Goal: Task Accomplishment & Management: Complete application form

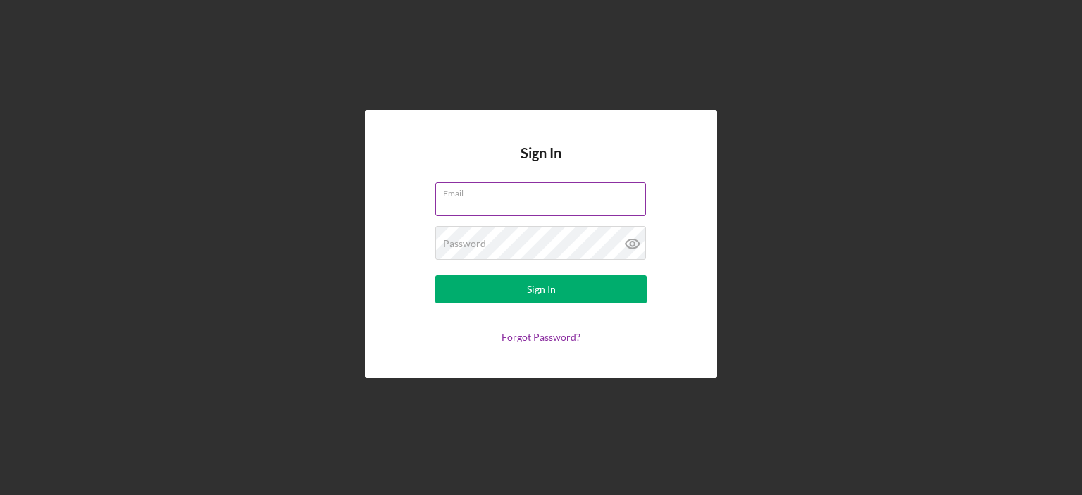
click at [465, 199] on input "Email" at bounding box center [540, 199] width 211 height 34
type input "[EMAIL_ADDRESS][DOMAIN_NAME]"
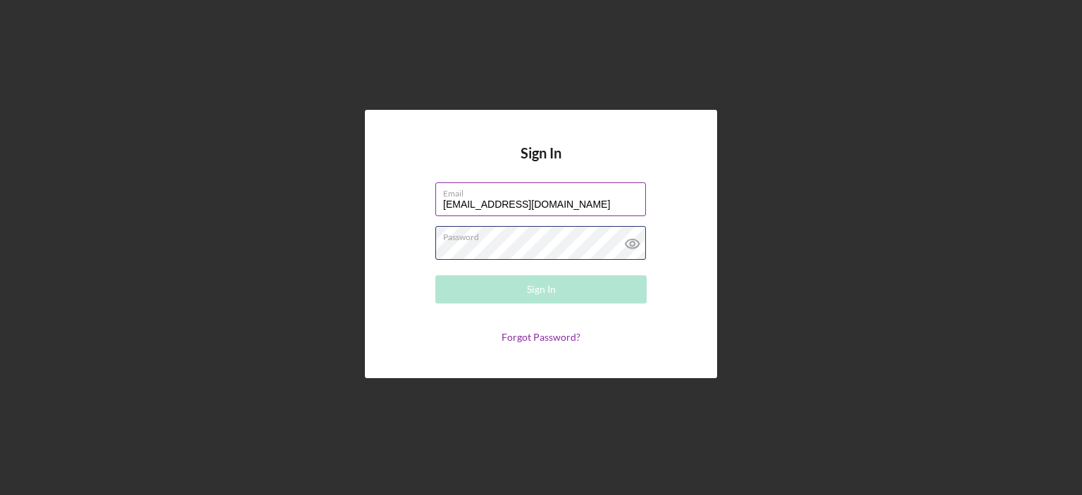
click at [535, 240] on div "Password Required" at bounding box center [540, 243] width 211 height 35
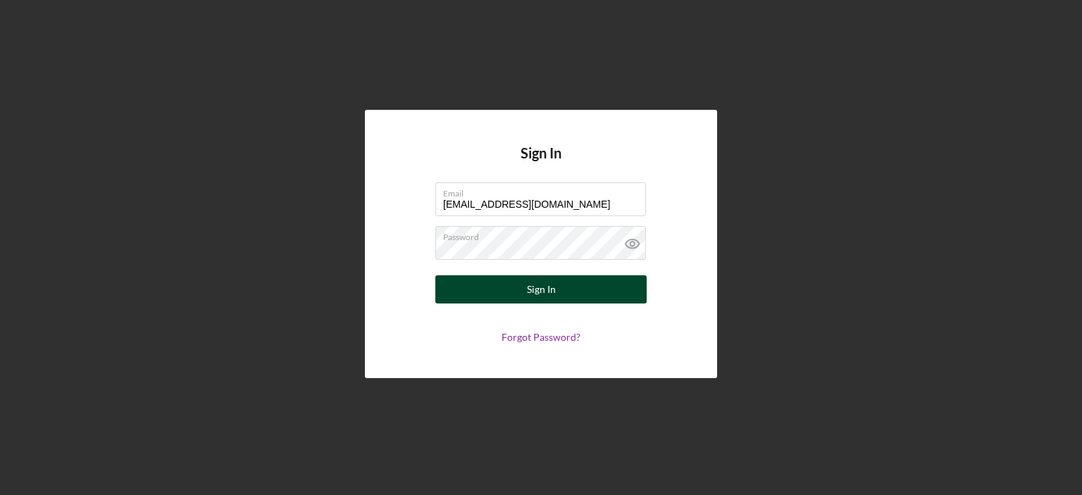
click at [535, 288] on div "Sign In" at bounding box center [541, 289] width 29 height 28
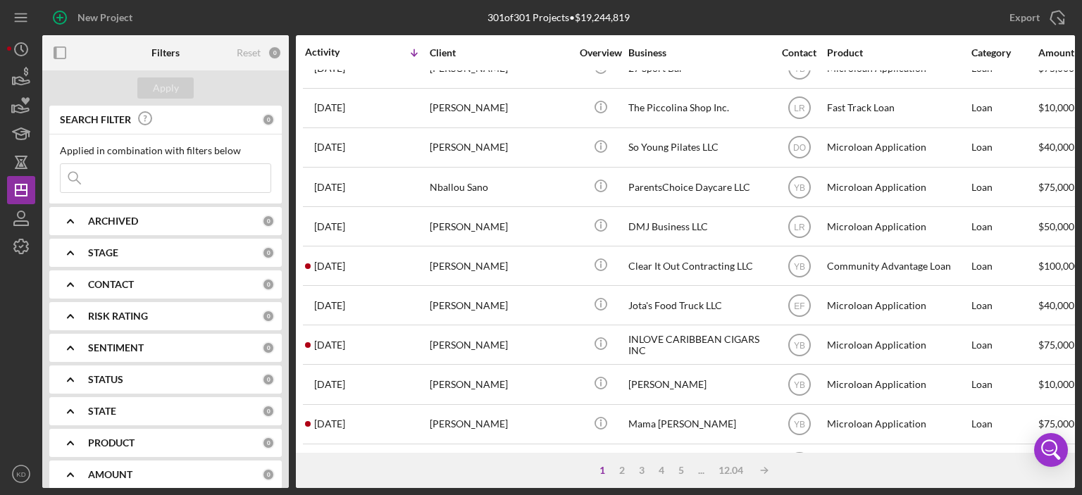
scroll to position [564, 0]
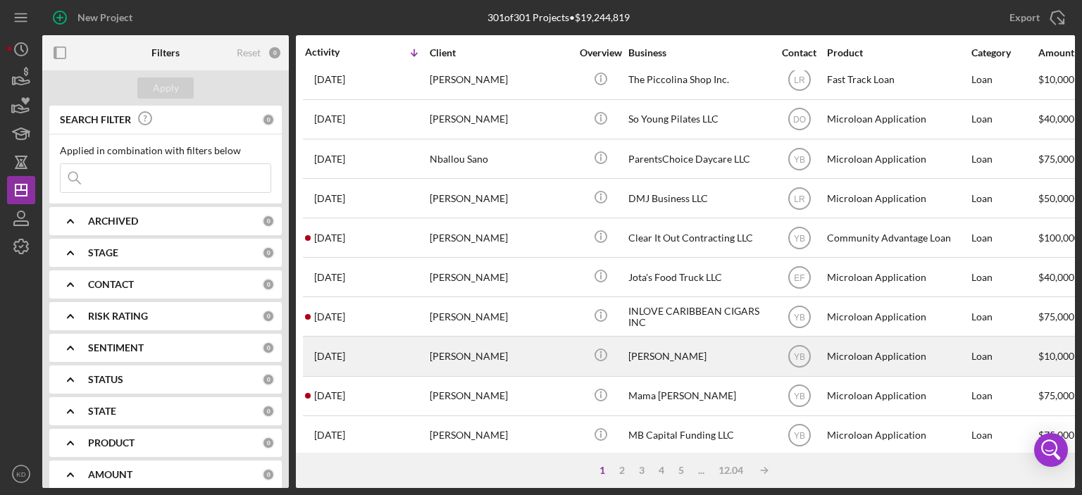
click at [651, 355] on div "[PERSON_NAME]" at bounding box center [698, 355] width 141 height 37
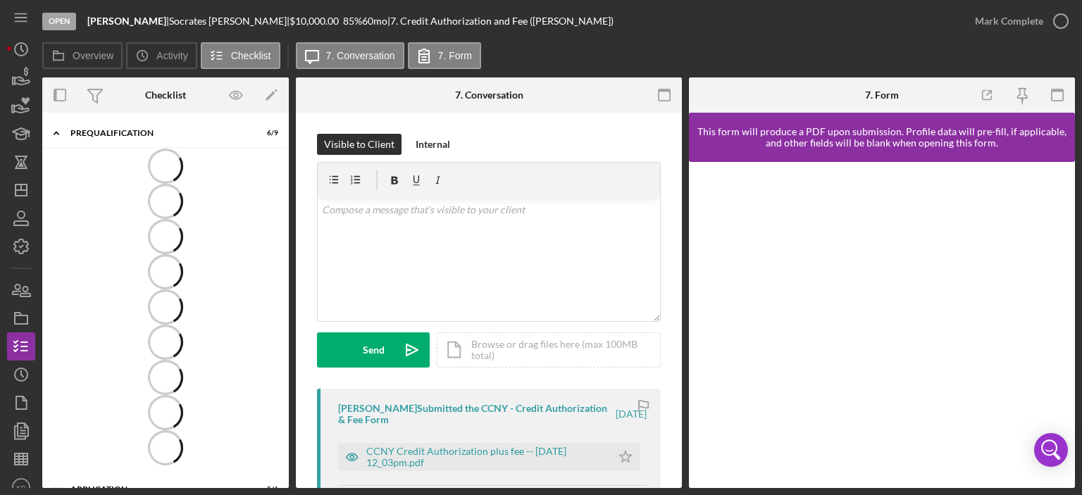
scroll to position [29, 0]
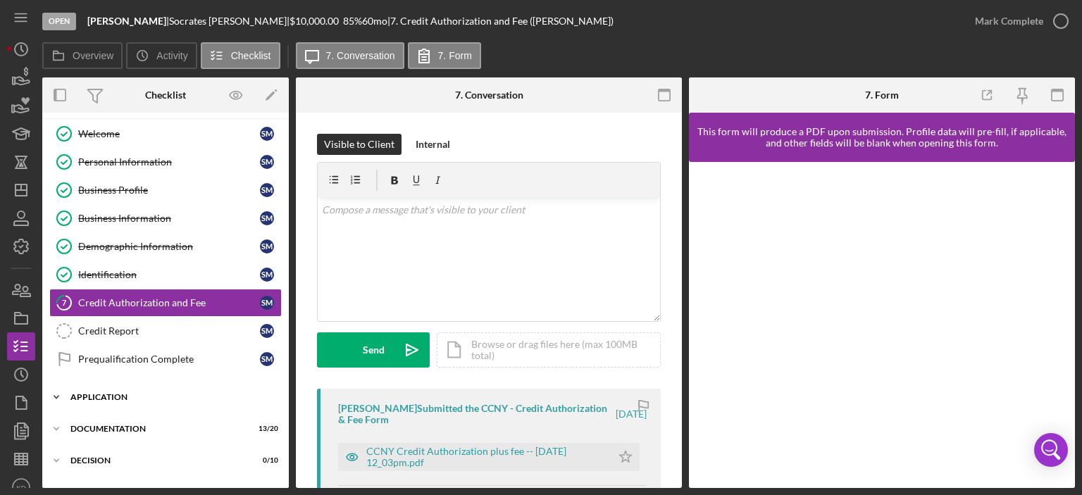
click at [58, 392] on icon "Icon/Expander" at bounding box center [56, 397] width 28 height 28
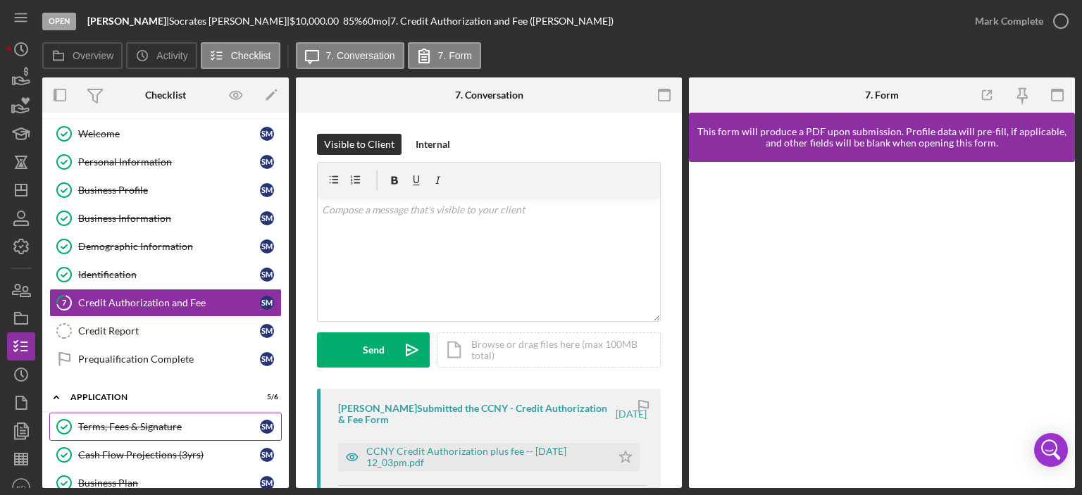
click at [93, 421] on div "Terms, Fees & Signature" at bounding box center [169, 426] width 182 height 11
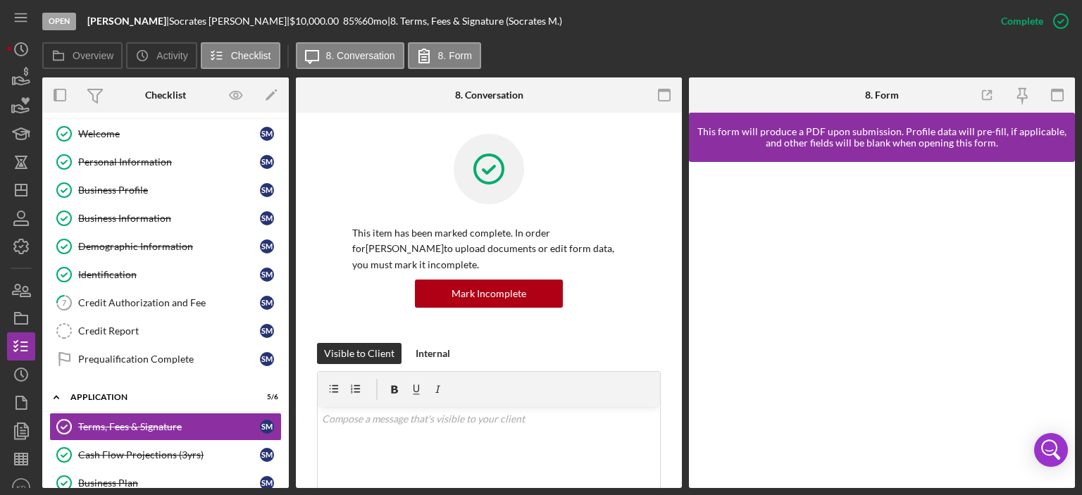
scroll to position [329, 0]
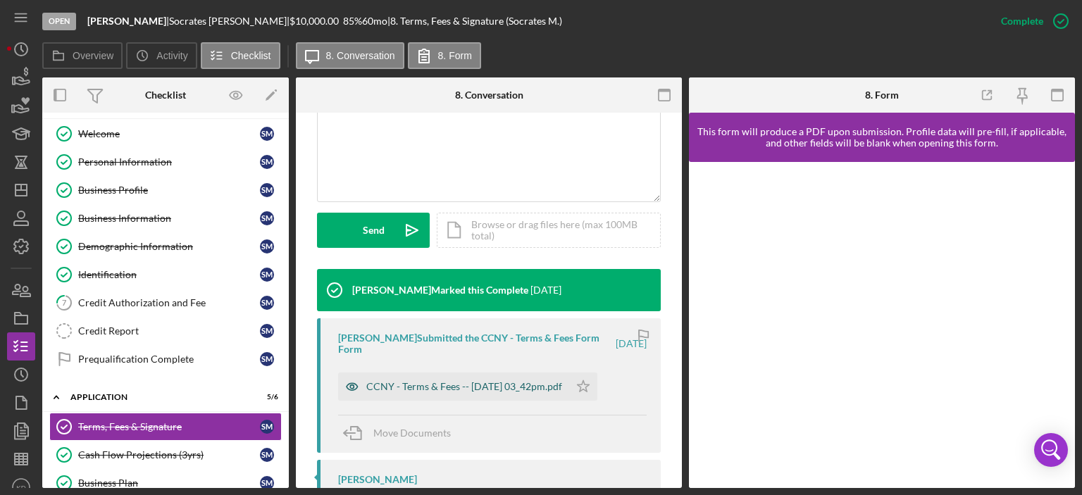
click at [496, 388] on div "CCNY - Terms & Fees -- [DATE] 03_42pm.pdf" at bounding box center [464, 386] width 196 height 11
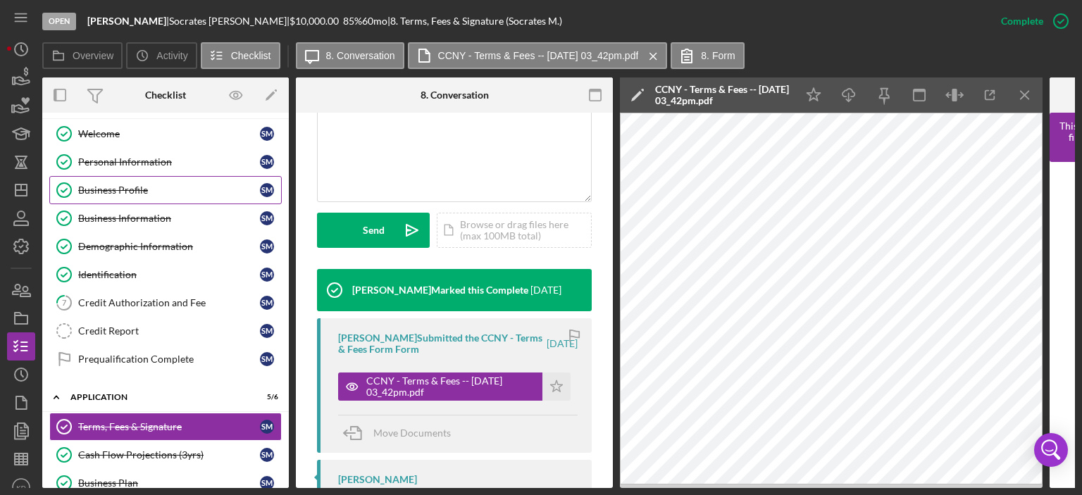
click at [112, 187] on div "Business Profile" at bounding box center [169, 190] width 182 height 11
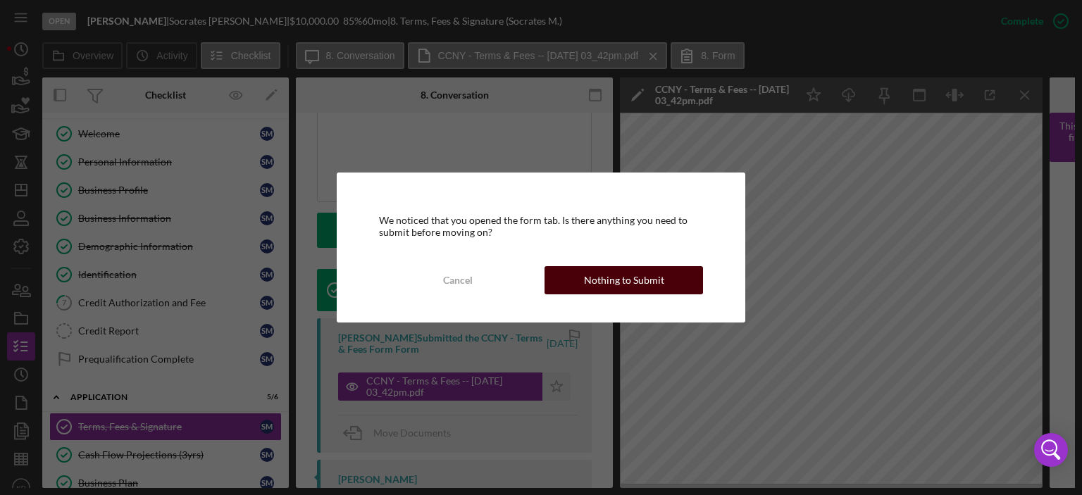
click at [583, 279] on button "Nothing to Submit" at bounding box center [624, 280] width 159 height 28
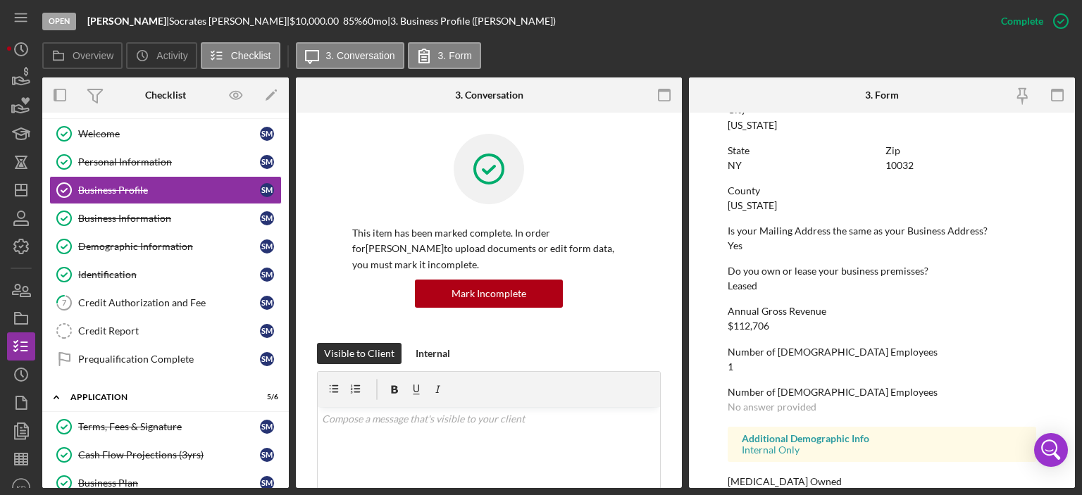
scroll to position [687, 0]
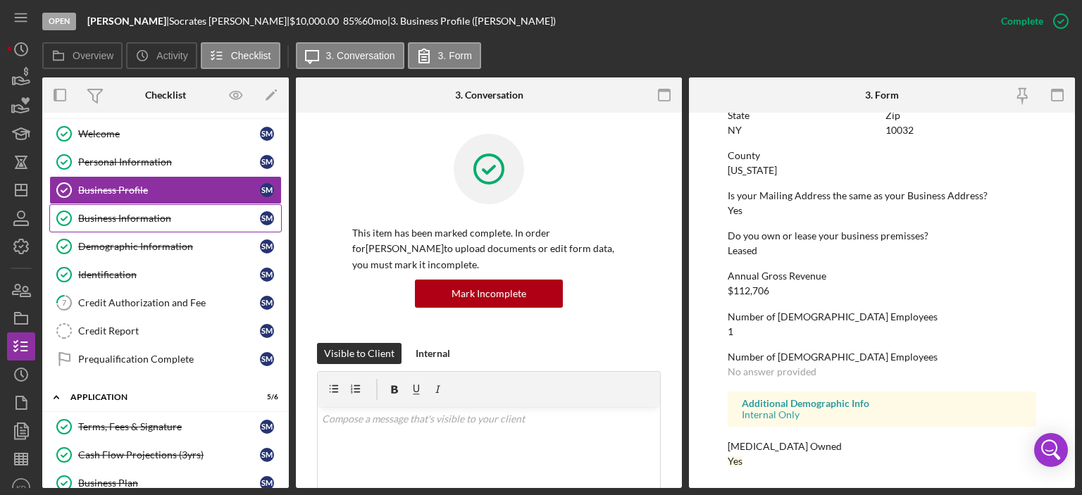
click at [161, 209] on link "Business Information Business Information S M" at bounding box center [165, 218] width 233 height 28
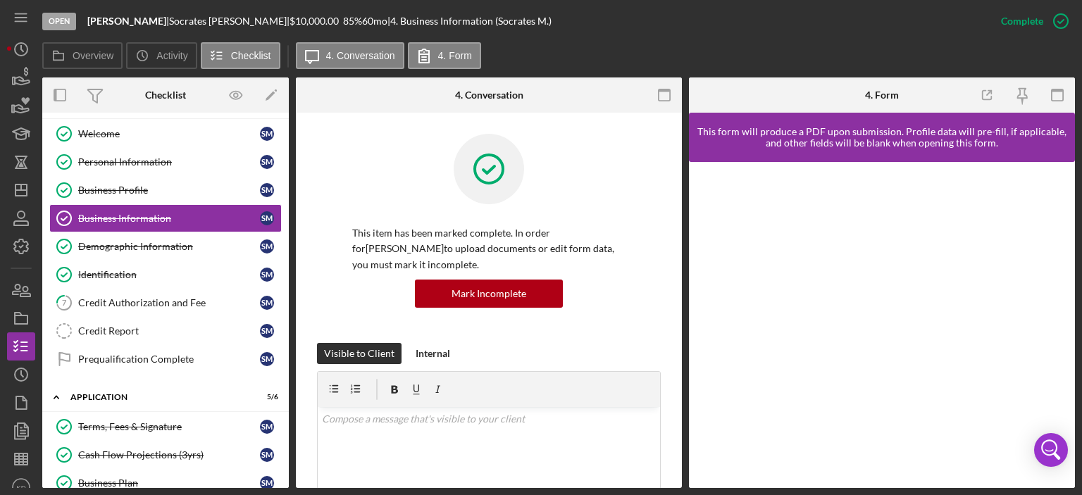
scroll to position [329, 0]
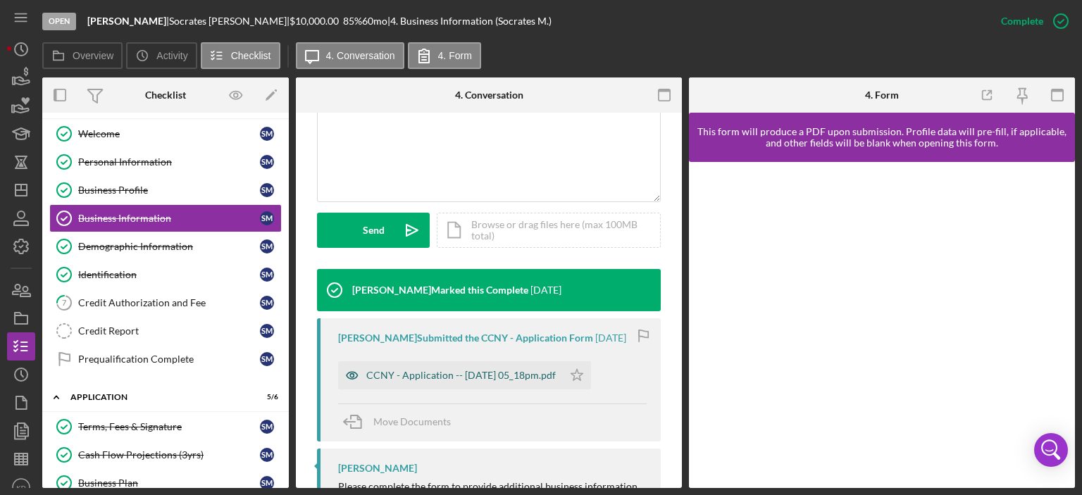
click at [511, 371] on div "CCNY - Application -- [DATE] 05_18pm.pdf" at bounding box center [461, 375] width 190 height 11
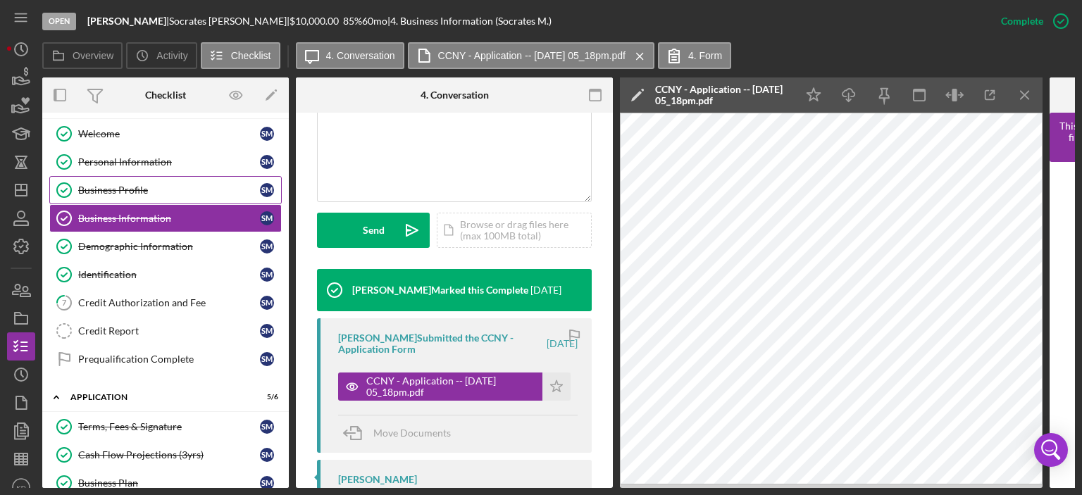
click at [137, 186] on div "Business Profile" at bounding box center [169, 190] width 182 height 11
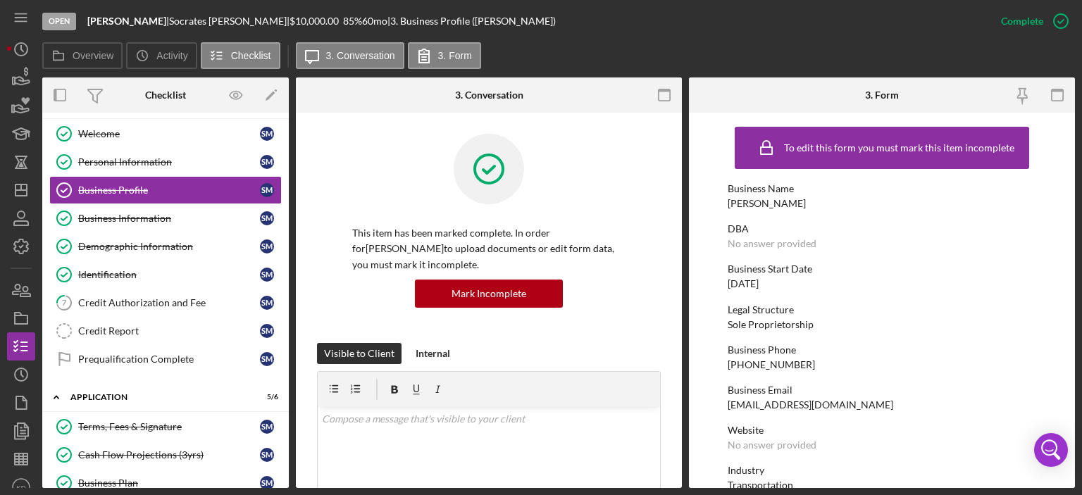
scroll to position [329, 0]
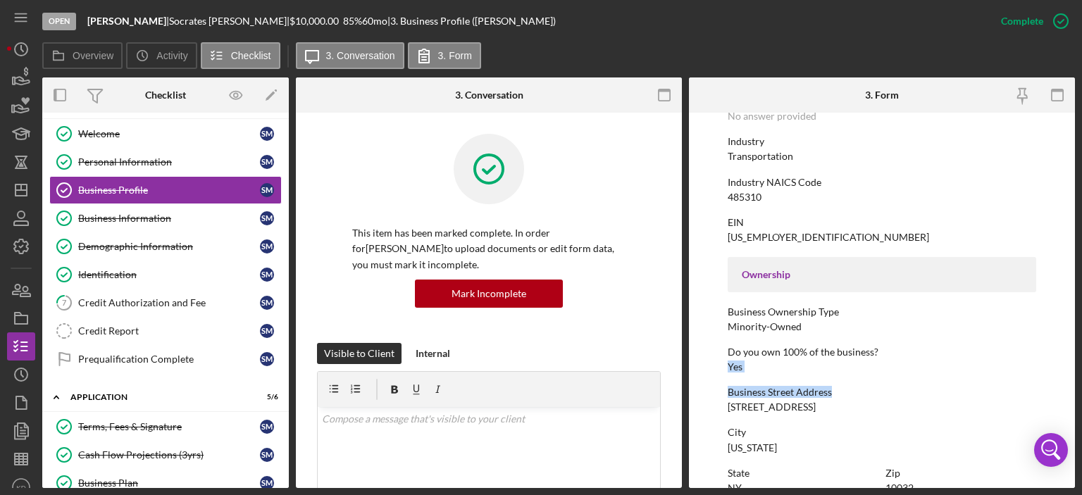
drag, startPoint x: 1075, startPoint y: 354, endPoint x: 1076, endPoint y: 372, distance: 17.7
click at [1076, 372] on div "Open [PERSON_NAME] | [PERSON_NAME] | $10,000.00 85 % 60 mo | 3. Business Profil…" at bounding box center [541, 247] width 1082 height 495
click at [1075, 372] on div "Open [PERSON_NAME] | [PERSON_NAME] | $10,000.00 85 % 60 mo | 3. Business Profil…" at bounding box center [541, 247] width 1082 height 495
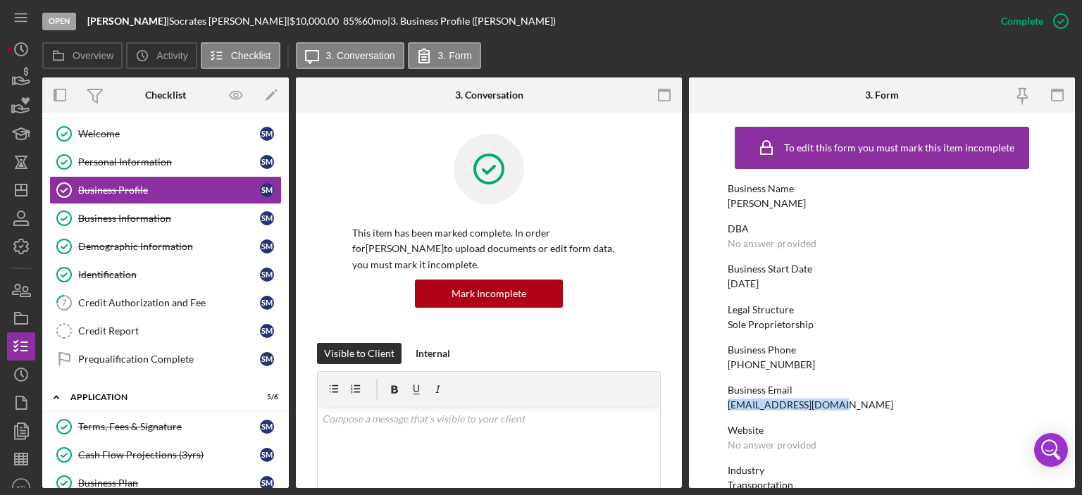
drag, startPoint x: 841, startPoint y: 404, endPoint x: 726, endPoint y: 402, distance: 114.9
click at [726, 402] on form "To edit this form you must mark this item incomplete Business Name [PERSON_NAME…" at bounding box center [882, 301] width 386 height 376
copy div "[EMAIL_ADDRESS][DOMAIN_NAME]"
click at [154, 161] on div "Personal Information" at bounding box center [169, 161] width 182 height 11
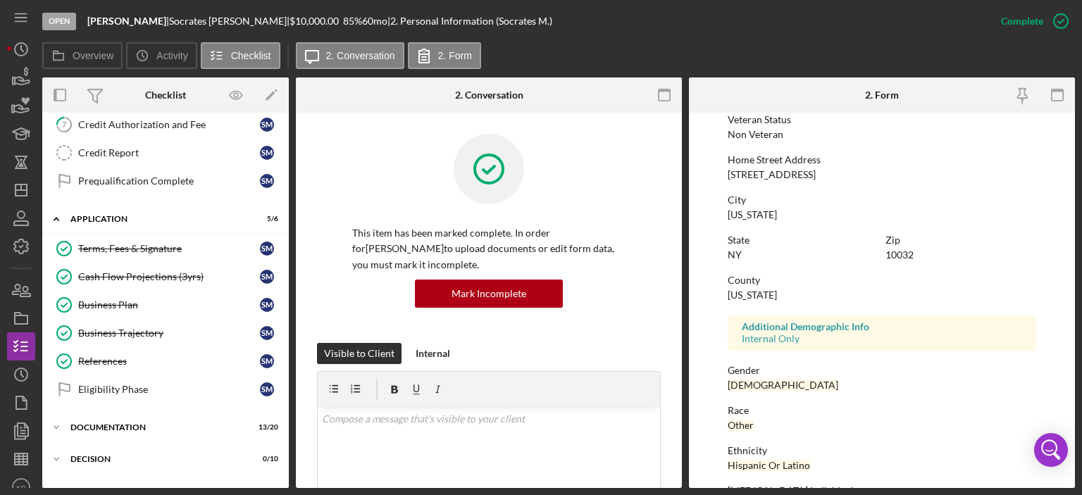
scroll to position [231, 0]
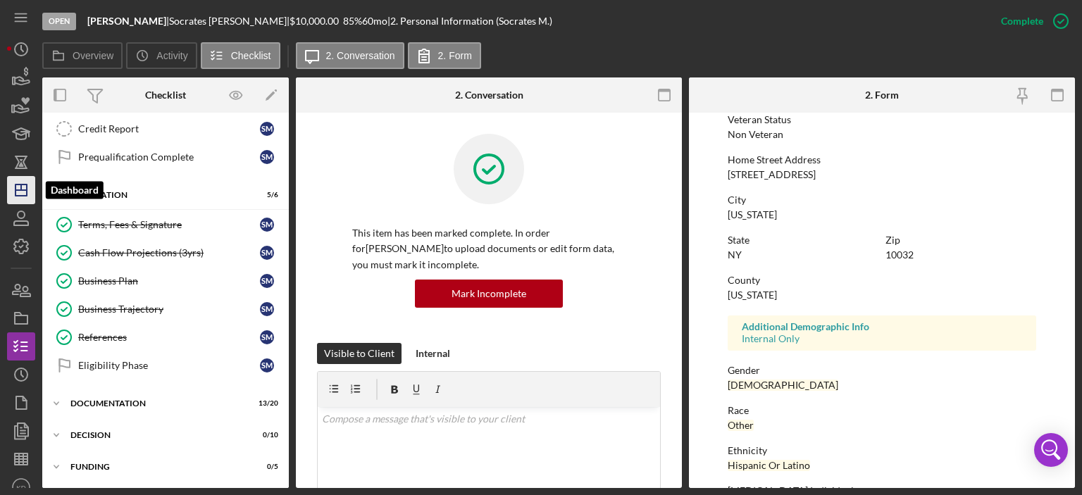
click at [23, 190] on line "button" at bounding box center [21, 190] width 11 height 0
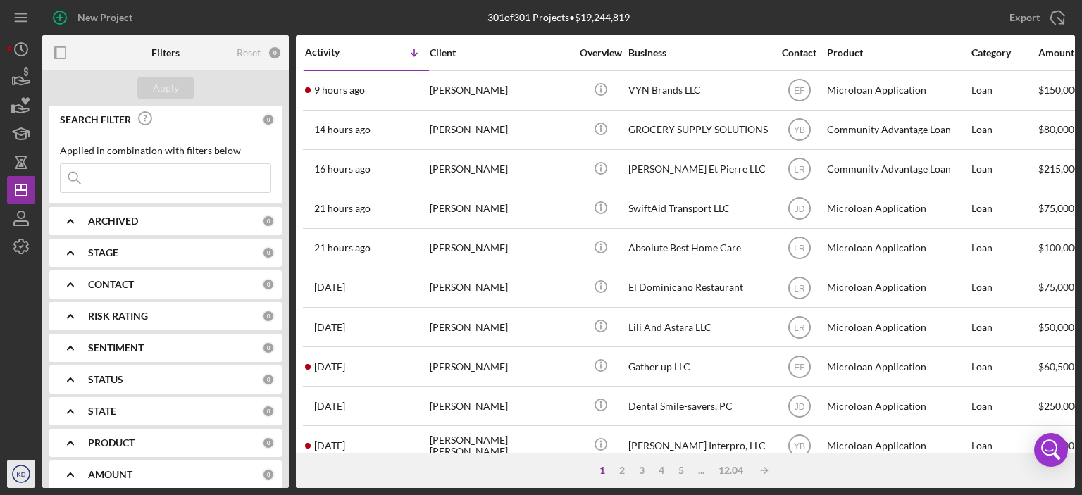
click at [18, 473] on text "KD" at bounding box center [20, 475] width 9 height 8
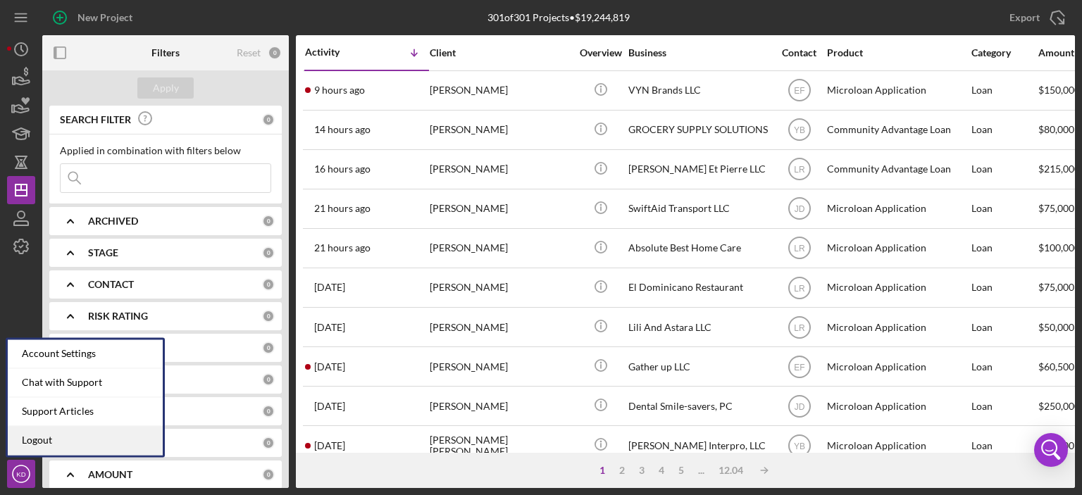
click at [19, 443] on link "Logout" at bounding box center [85, 440] width 155 height 29
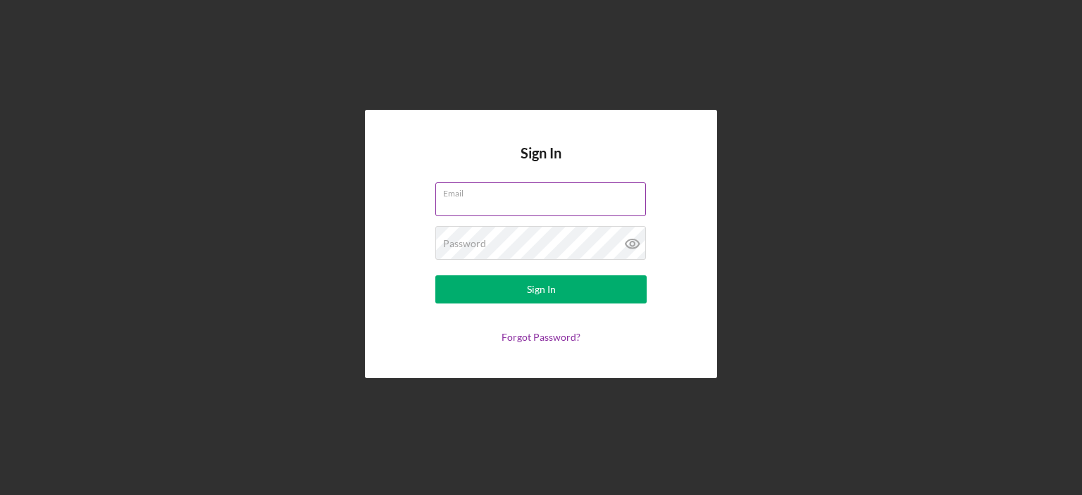
click at [516, 194] on div "Email" at bounding box center [540, 199] width 211 height 35
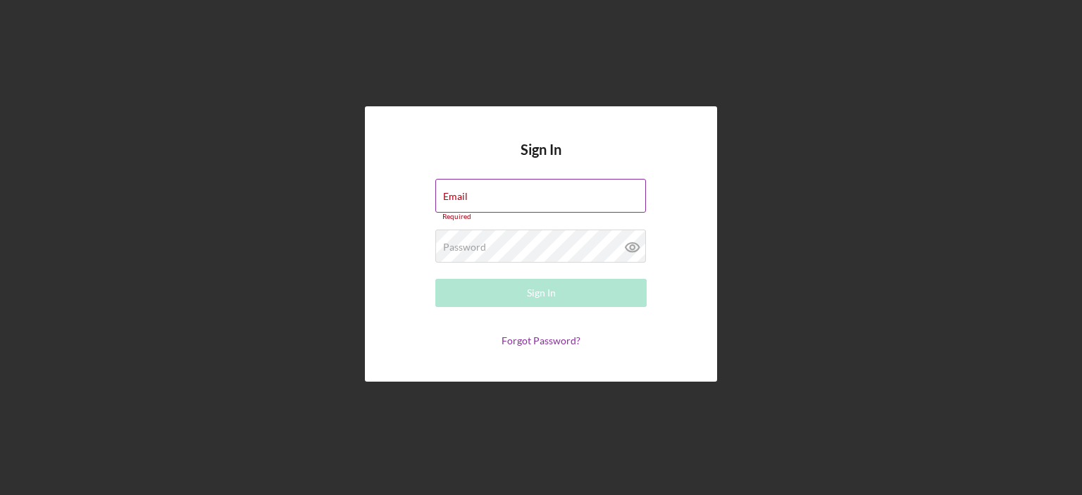
click at [516, 197] on input "Email" at bounding box center [540, 196] width 211 height 34
type input "[EMAIL_ADDRESS][DOMAIN_NAME]"
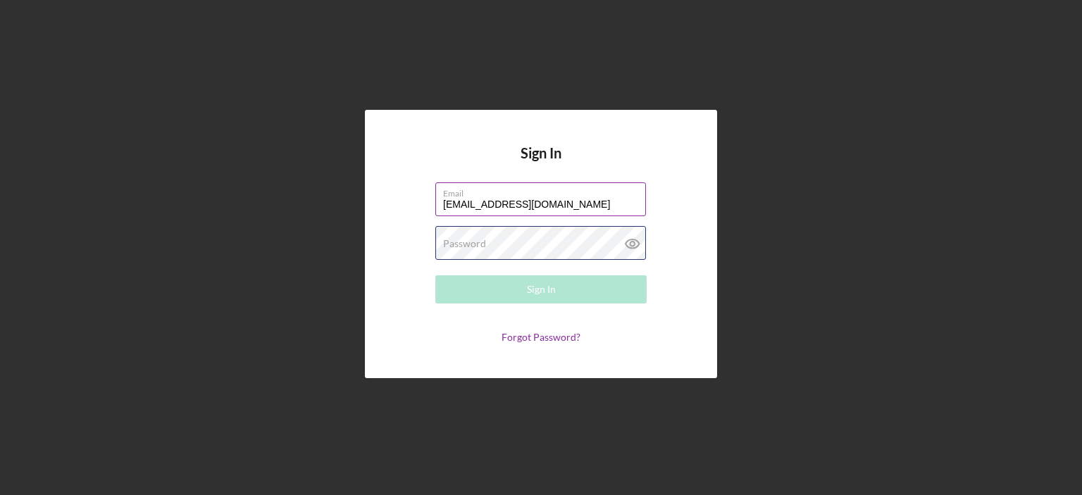
click at [535, 239] on div "Password Required" at bounding box center [540, 243] width 211 height 35
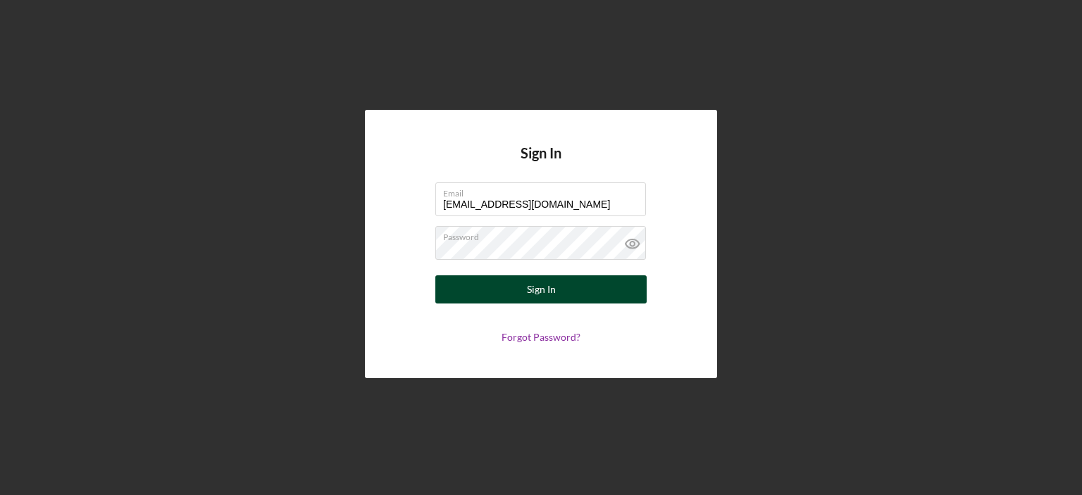
click at [541, 284] on div "Sign In" at bounding box center [541, 289] width 29 height 28
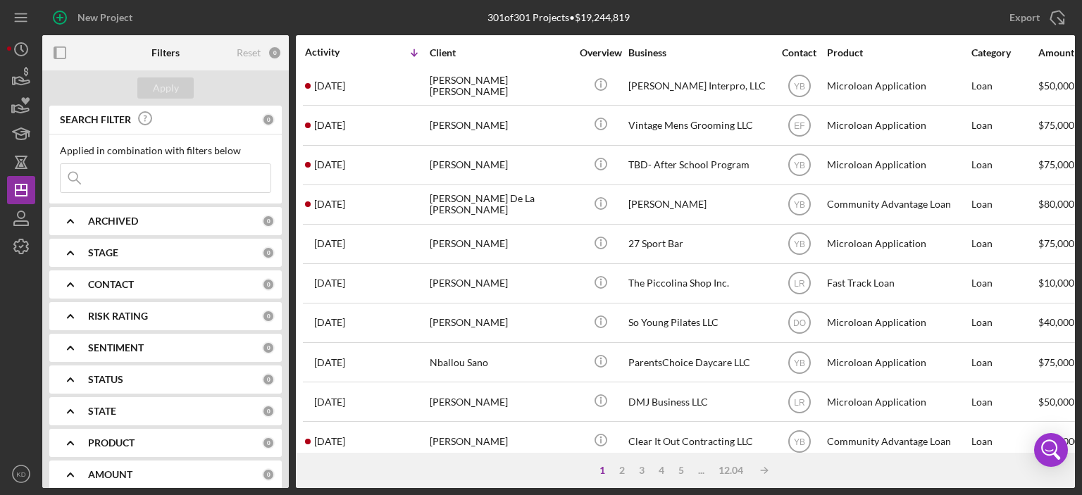
scroll to position [366, 0]
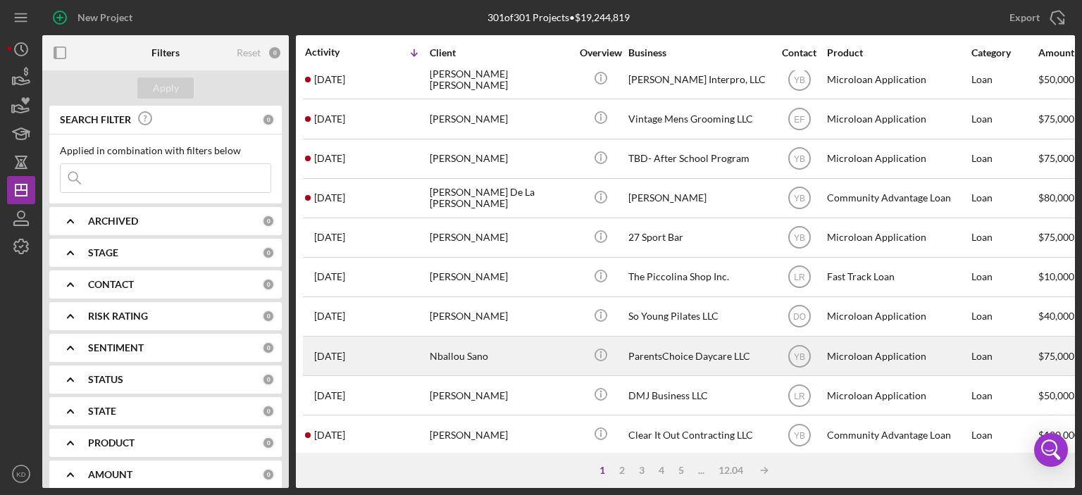
click at [707, 353] on div "ParentsChoice Daycare LLC" at bounding box center [698, 355] width 141 height 37
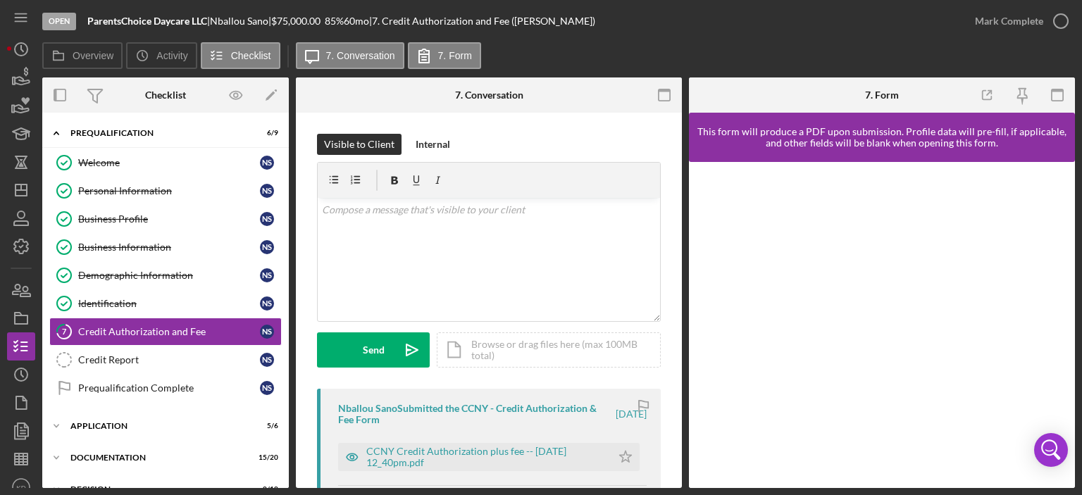
scroll to position [29, 0]
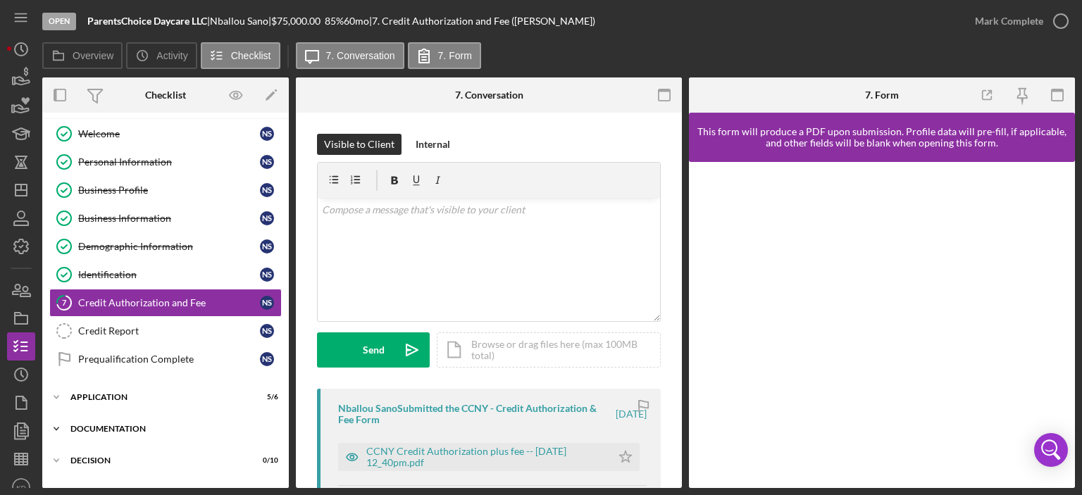
click at [285, 414] on div "Icon/Expander Prequalification 6 / 9 Welcome Welcome N S Personal Information P…" at bounding box center [165, 331] width 247 height 480
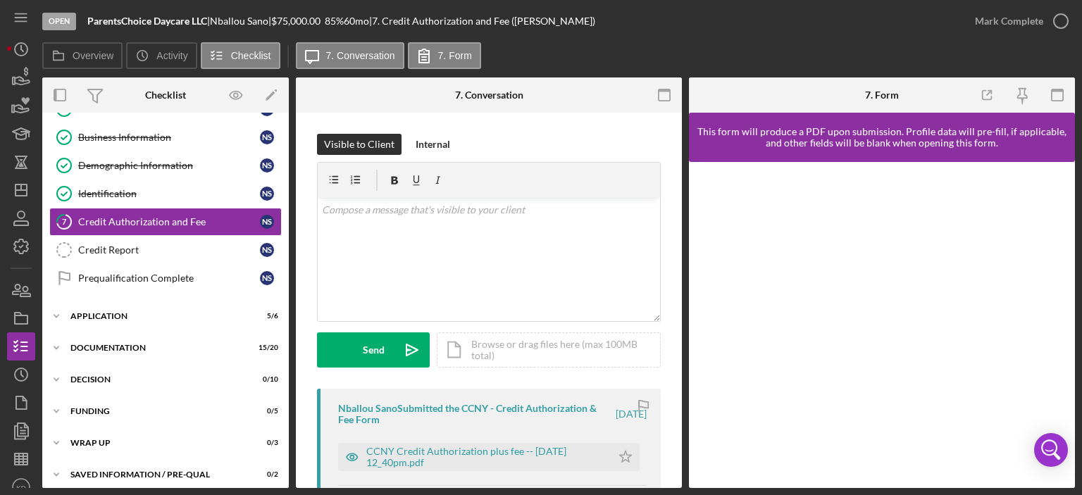
scroll to position [116, 0]
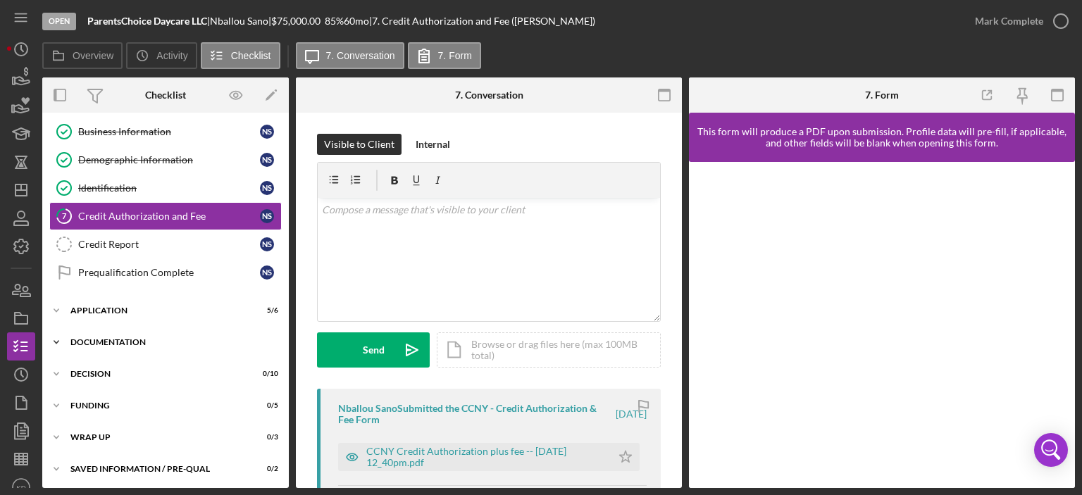
click at [56, 19] on polyline at bounding box center [56, 17] width 4 height 3
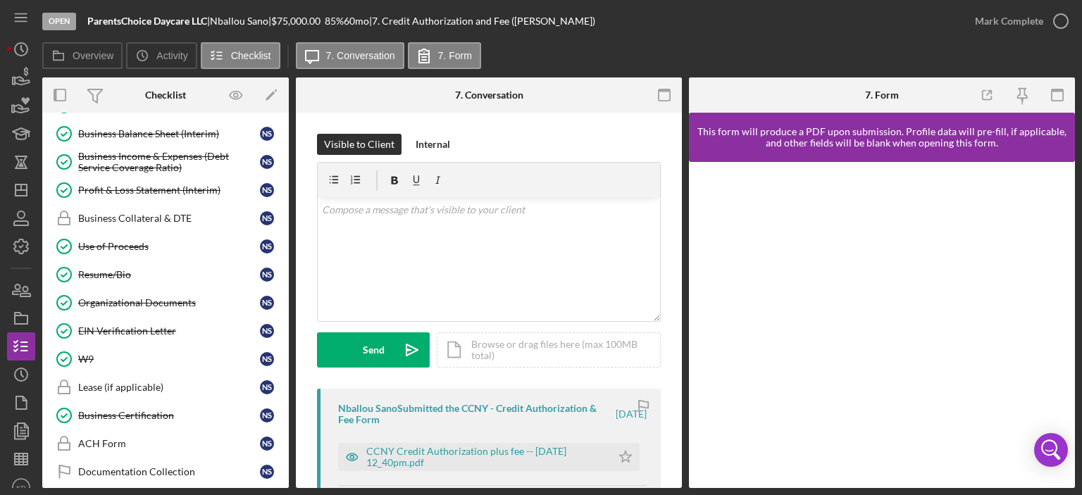
scroll to position [562, 0]
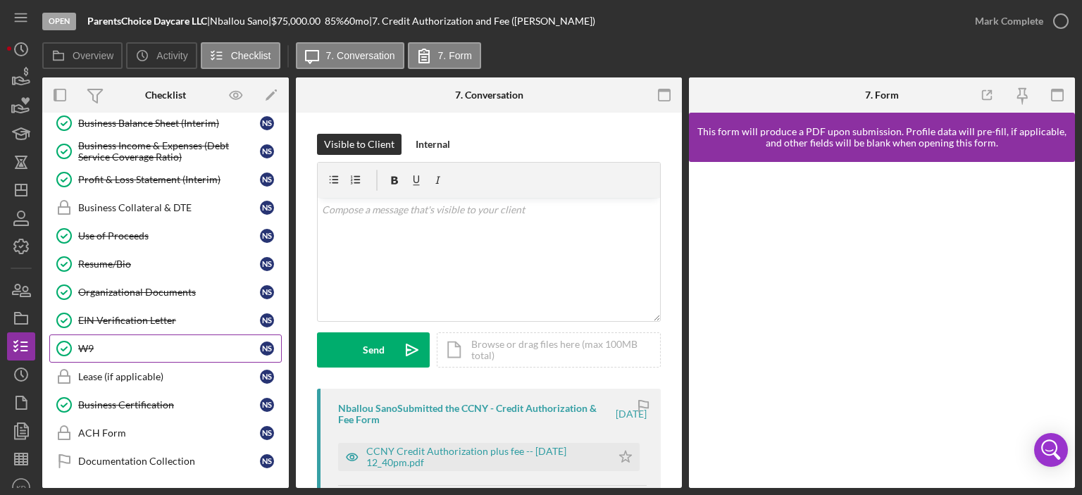
click at [113, 343] on div "W9" at bounding box center [169, 348] width 182 height 11
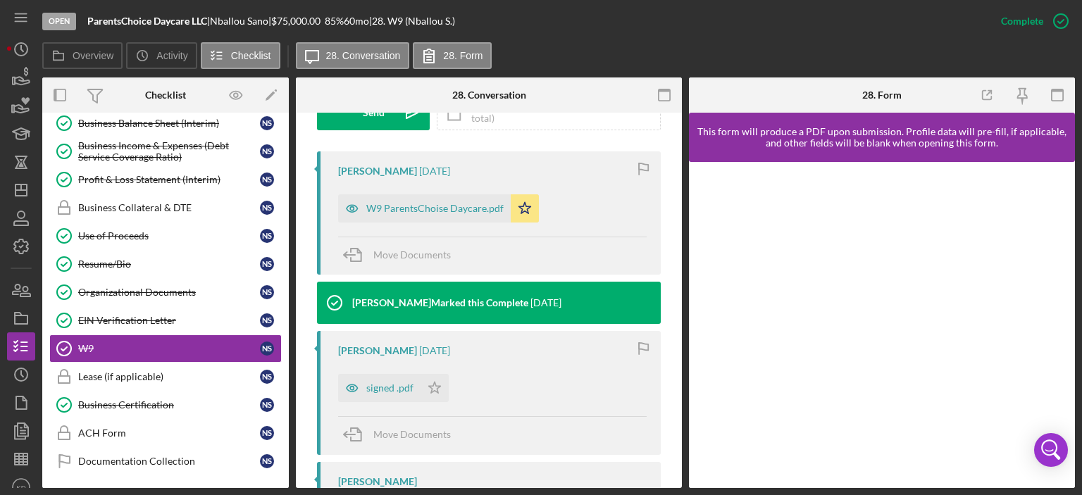
scroll to position [450, 0]
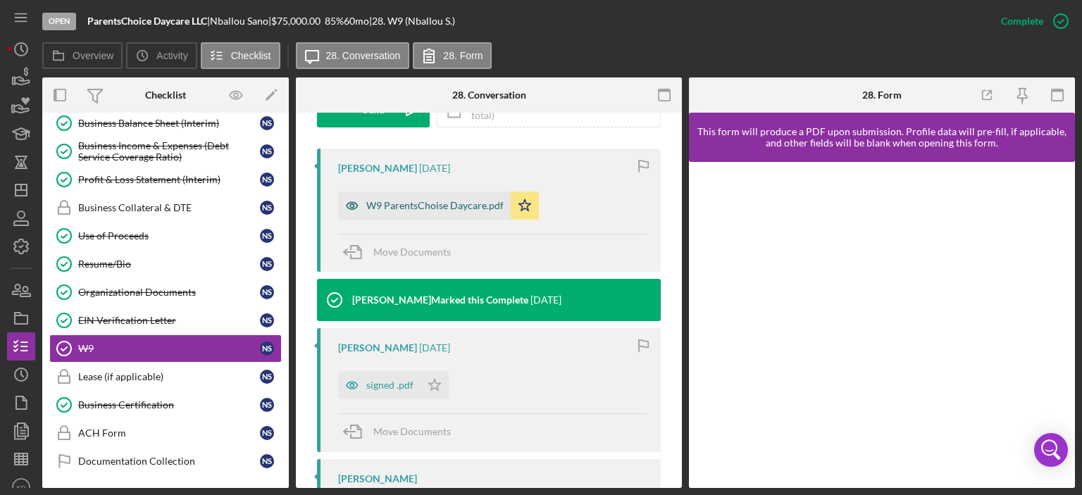
click at [483, 208] on div "W9 ParentsChoise Daycare.pdf" at bounding box center [434, 205] width 137 height 11
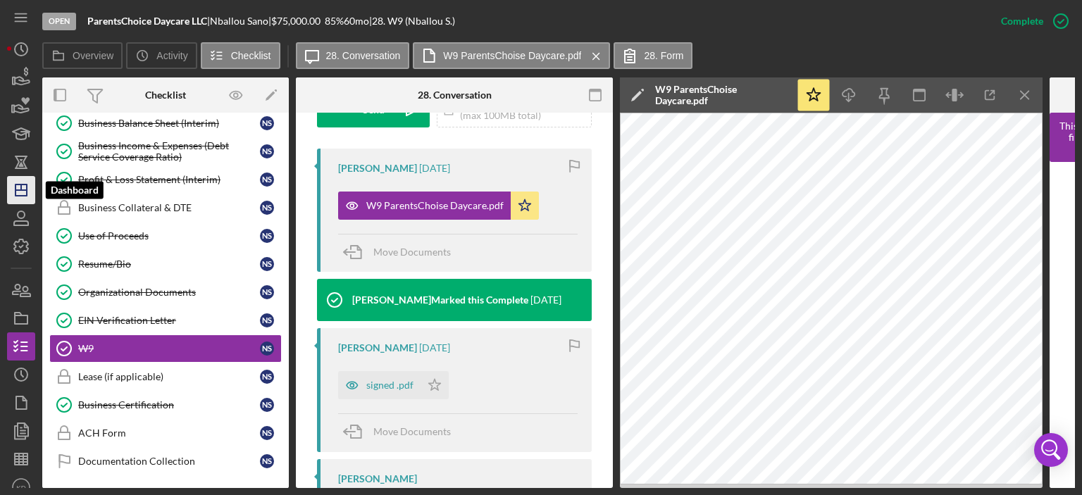
click at [20, 190] on line "button" at bounding box center [21, 190] width 11 height 0
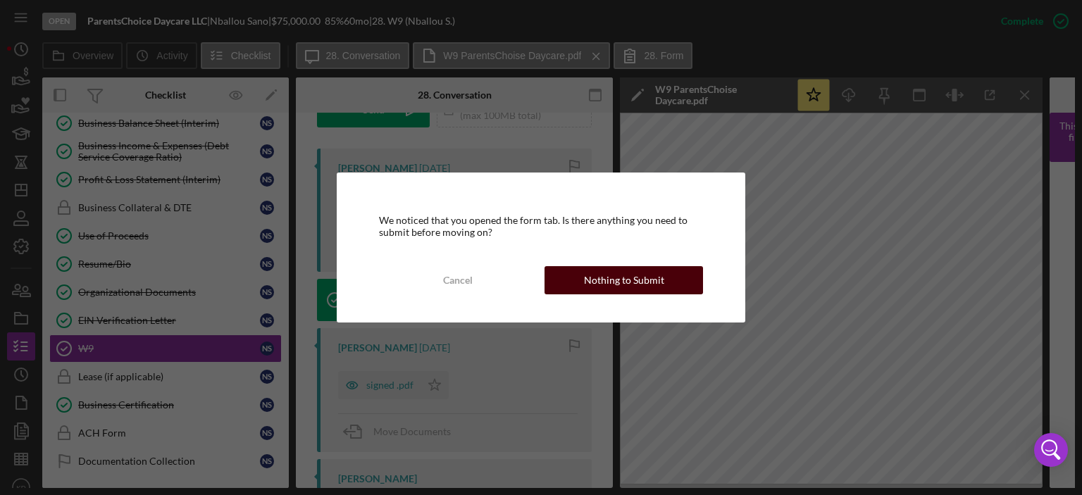
click at [643, 278] on div "Nothing to Submit" at bounding box center [624, 280] width 80 height 28
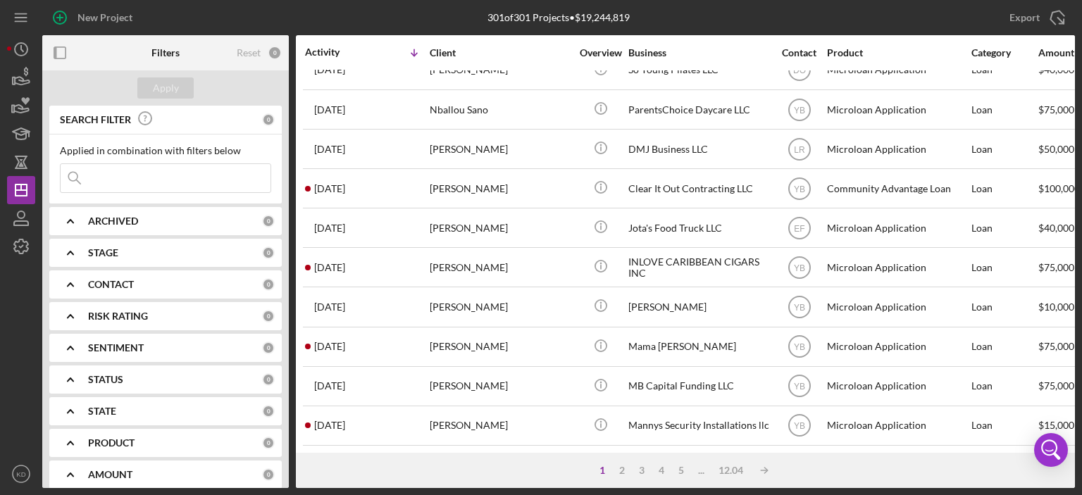
scroll to position [623, 0]
click at [623, 470] on div "2" at bounding box center [622, 470] width 20 height 11
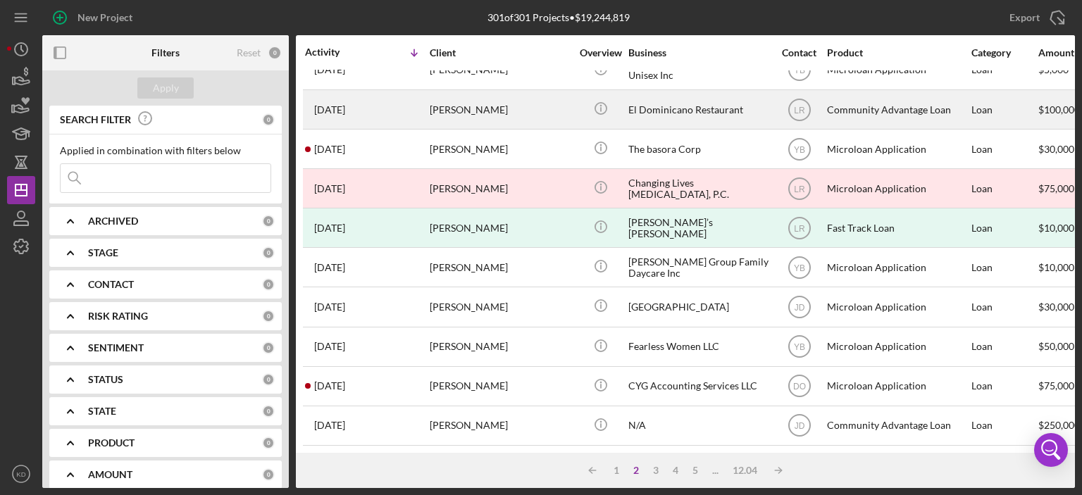
click at [650, 106] on div "El Dominicano Restaurant" at bounding box center [698, 109] width 141 height 37
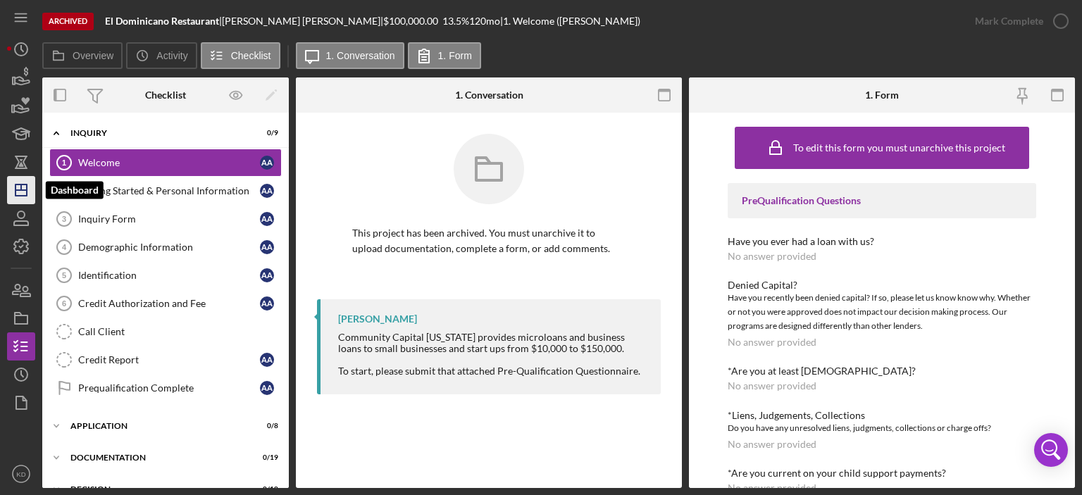
click at [12, 187] on icon "Icon/Dashboard" at bounding box center [21, 190] width 35 height 35
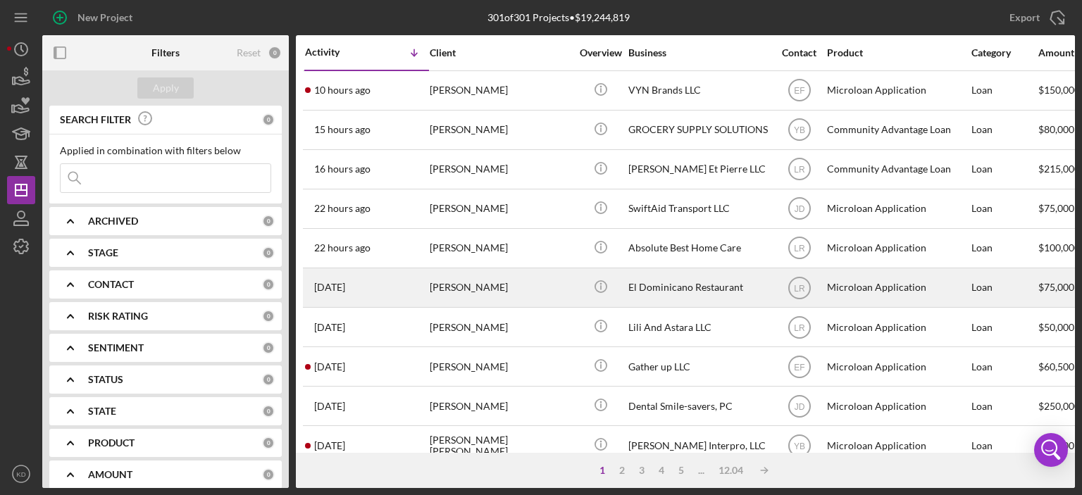
click at [682, 285] on div "El Dominicano Restaurant" at bounding box center [698, 287] width 141 height 37
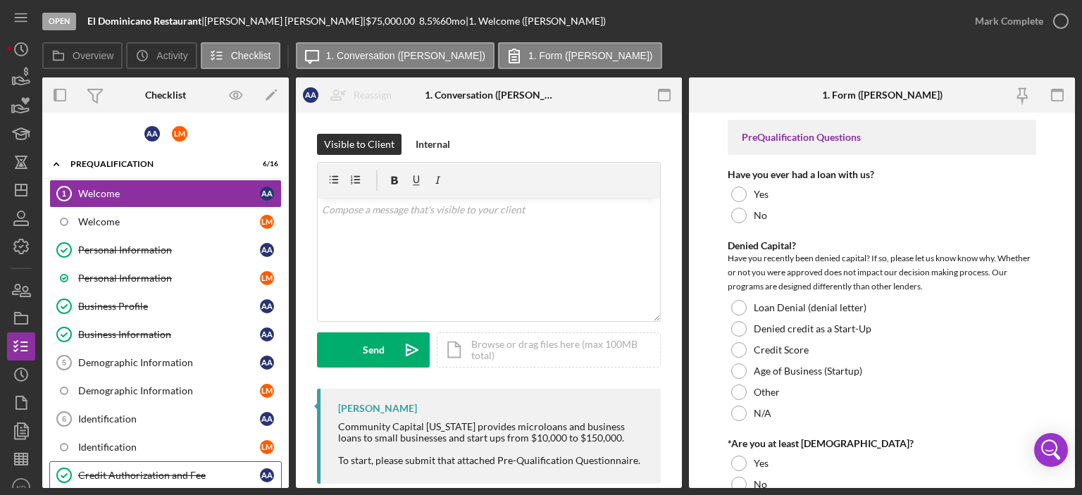
click at [145, 471] on div "Credit Authorization and Fee" at bounding box center [169, 475] width 182 height 11
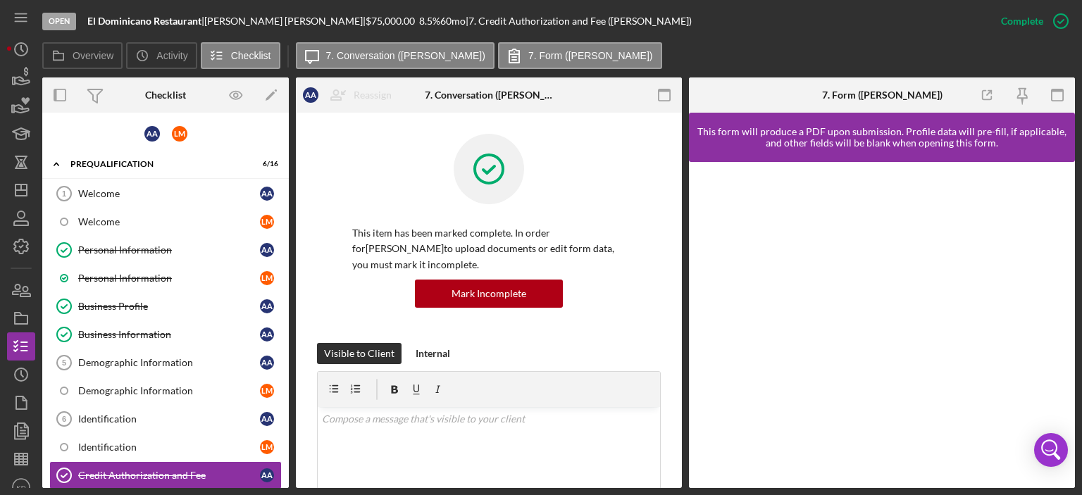
click at [682, 324] on div "Overview Internal Workflow Stage Open Icon/Dropdown Arrow Archive (can unarchiv…" at bounding box center [558, 283] width 1033 height 411
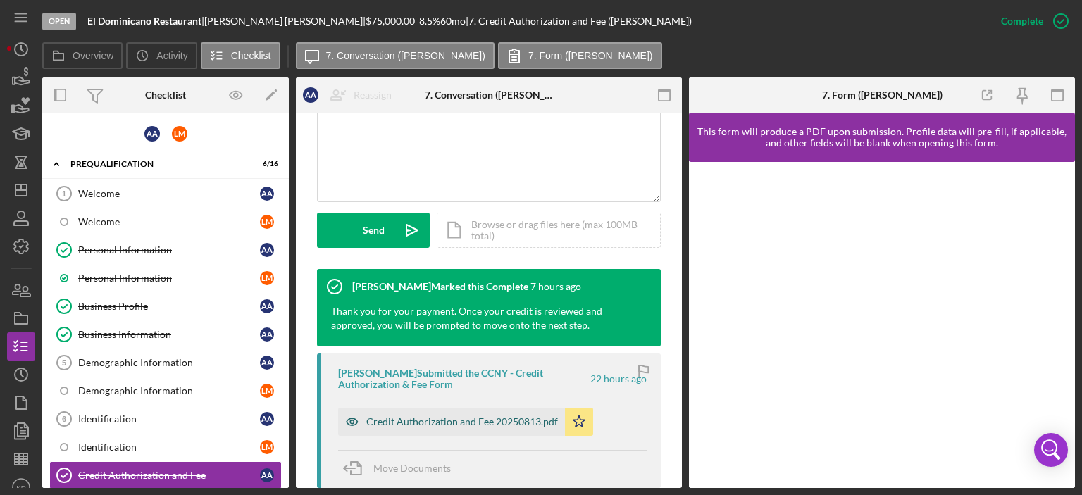
click at [473, 422] on div "Credit Authorization and Fee 20250813.pdf" at bounding box center [462, 421] width 192 height 11
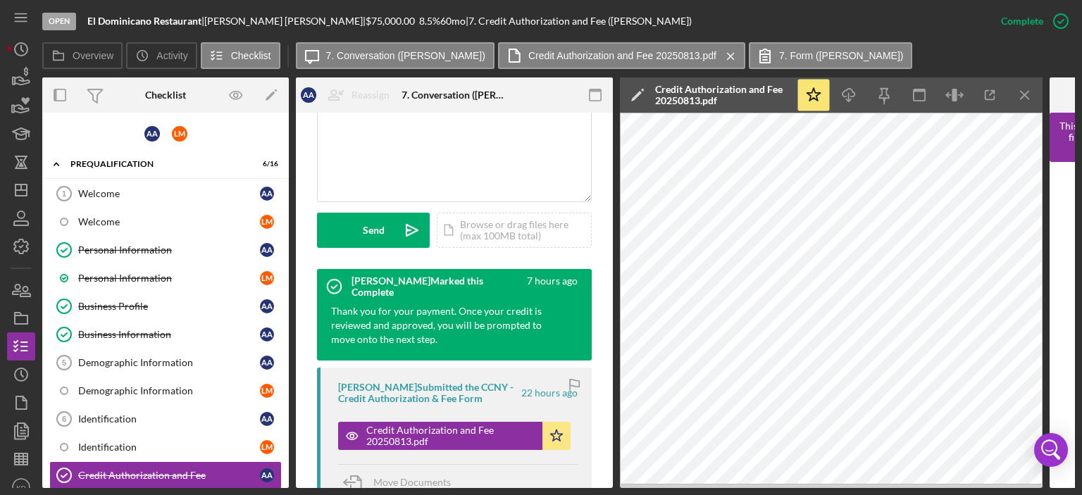
scroll to position [326, 0]
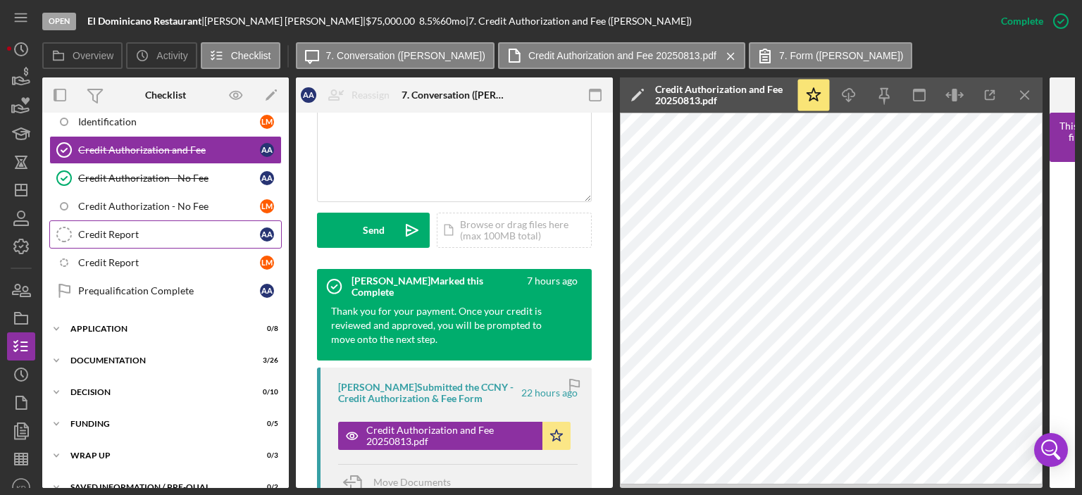
click at [119, 229] on div "Credit Report" at bounding box center [169, 234] width 182 height 11
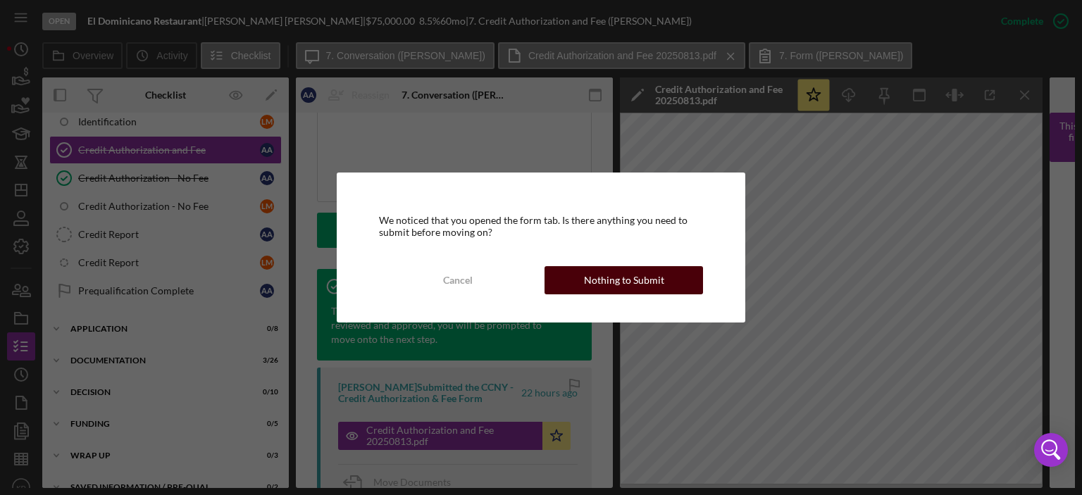
click at [626, 283] on div "Nothing to Submit" at bounding box center [624, 280] width 80 height 28
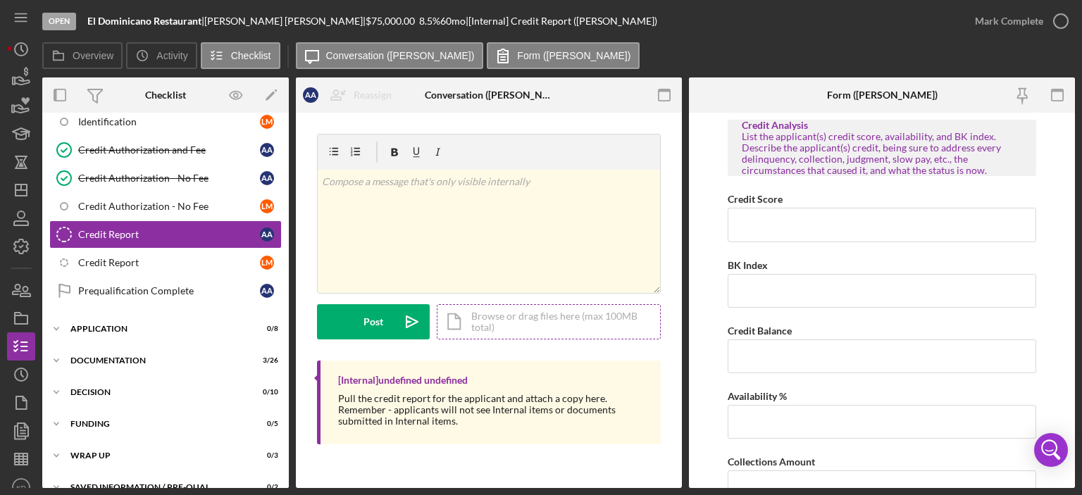
click at [516, 318] on div "Icon/Document Browse or drag files here (max 100MB total) Tap to choose files o…" at bounding box center [549, 321] width 224 height 35
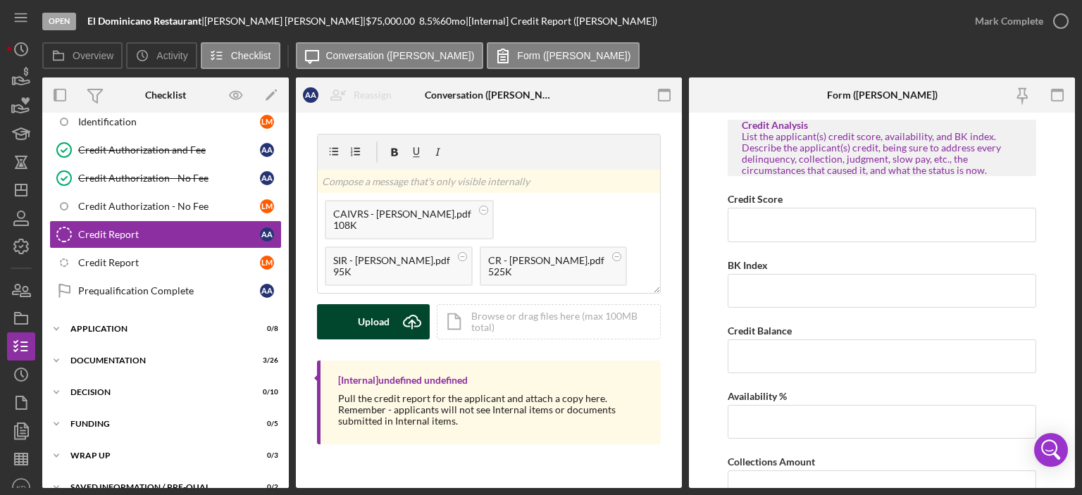
click at [376, 328] on div "Upload" at bounding box center [374, 321] width 32 height 35
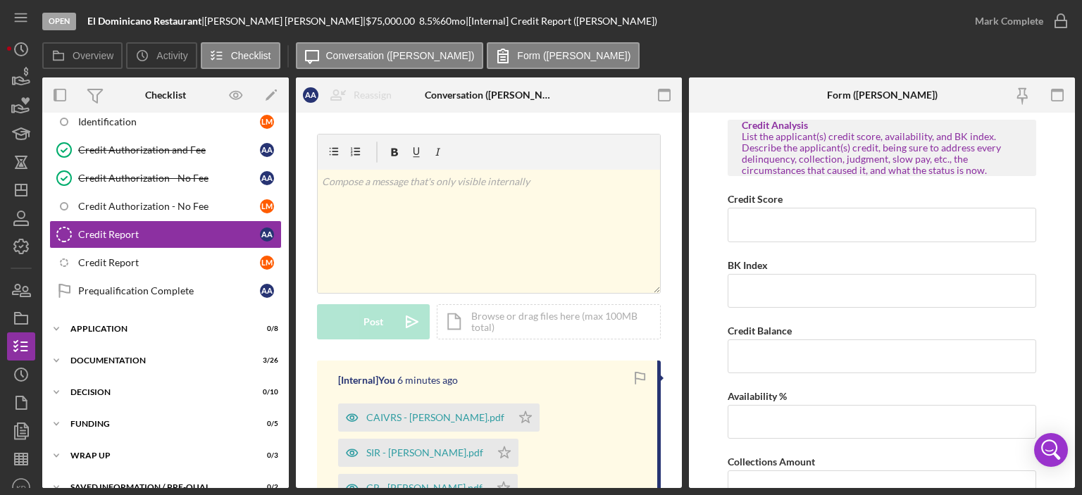
click at [304, 480] on div "v Color teal Color pink Remove color Add row above Add row below Add column bef…" at bounding box center [489, 394] width 386 height 562
click at [172, 173] on div "Credit Authorization - No Fee" at bounding box center [169, 178] width 182 height 11
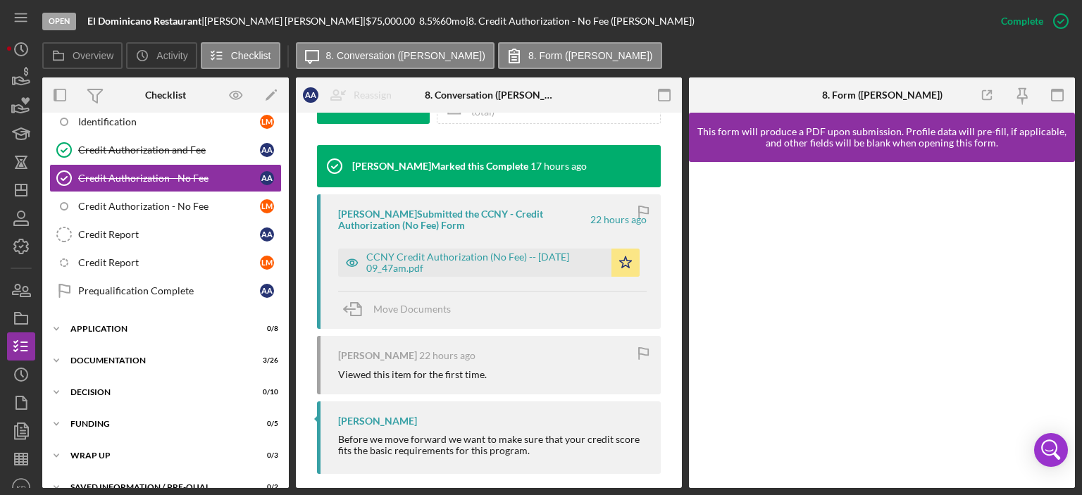
scroll to position [454, 0]
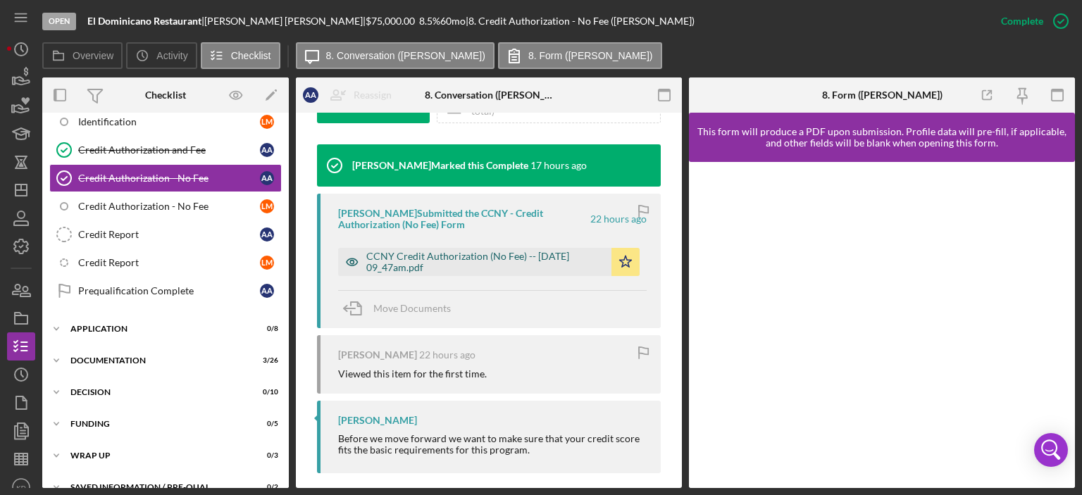
click at [483, 256] on div "CCNY Credit Authorization (No Fee) -- 2025-08-13 09_47am.pdf" at bounding box center [485, 262] width 238 height 23
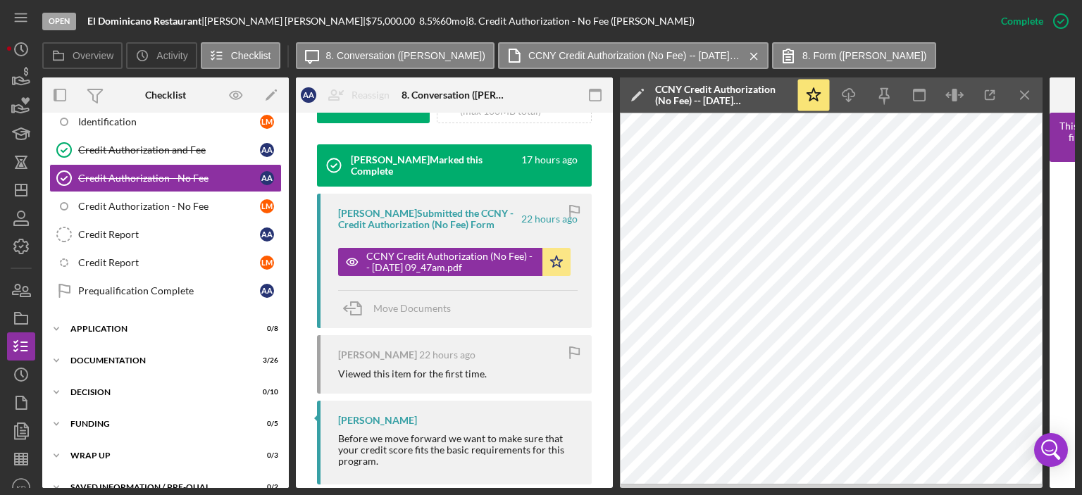
scroll to position [0, 0]
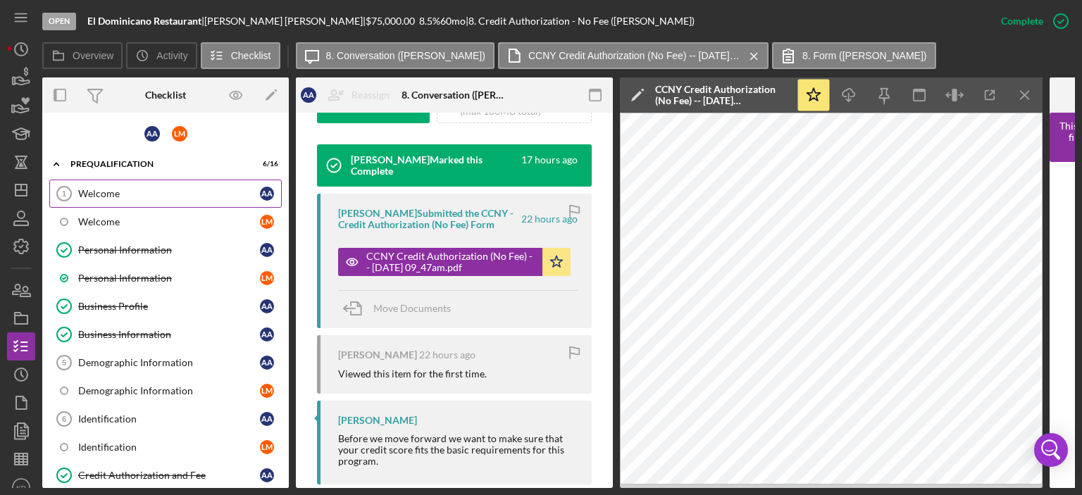
click at [103, 190] on div "Welcome" at bounding box center [169, 193] width 182 height 11
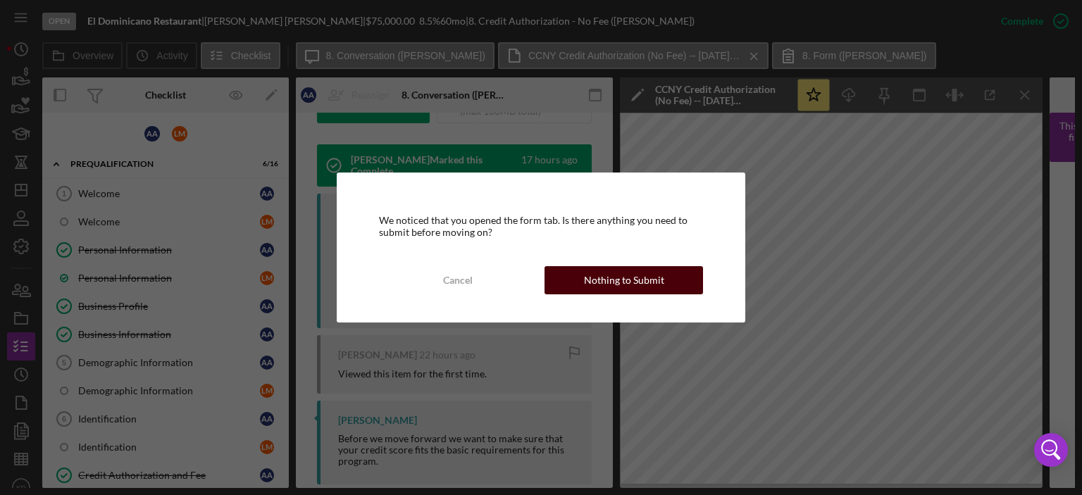
click at [597, 284] on div "Nothing to Submit" at bounding box center [624, 280] width 80 height 28
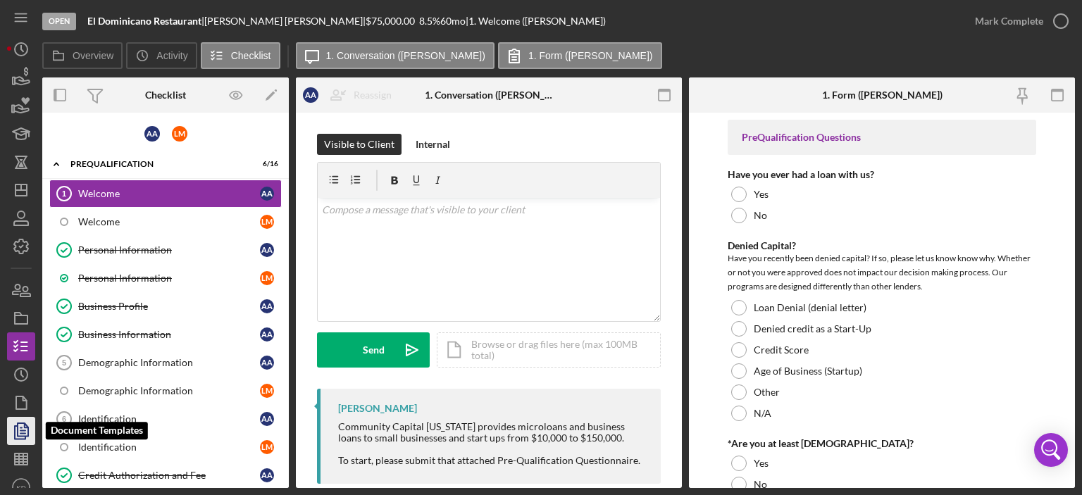
click at [25, 429] on icon "button" at bounding box center [21, 431] width 35 height 35
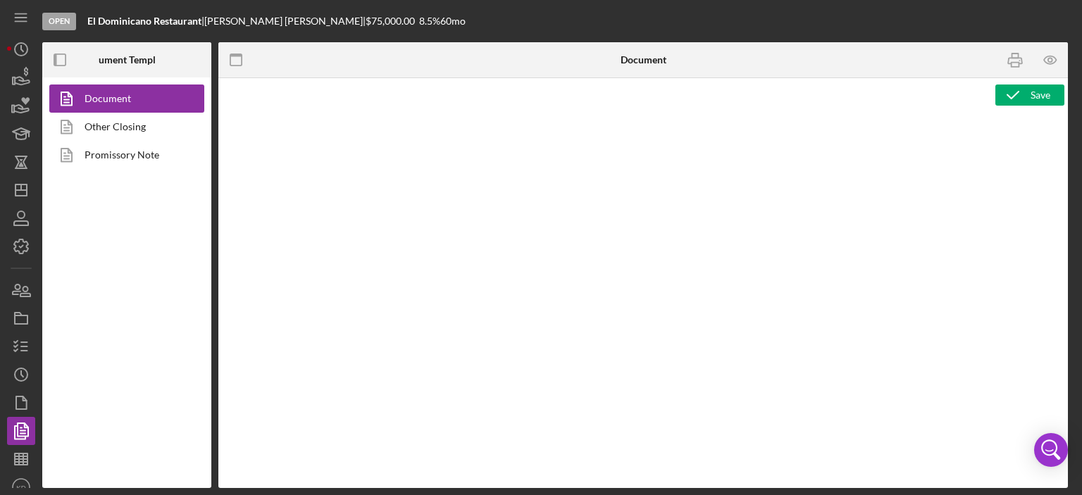
type textarea "<h2><strong>Product Name</strong><br><span id="Product_Name" class="template-fi…"
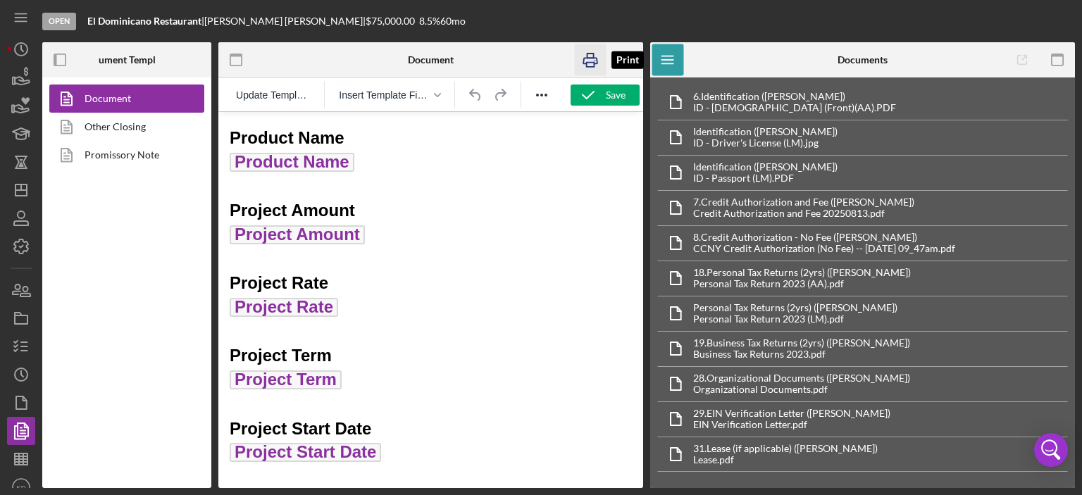
click at [590, 58] on icon "button" at bounding box center [591, 60] width 32 height 32
click at [24, 190] on line "button" at bounding box center [21, 190] width 11 height 0
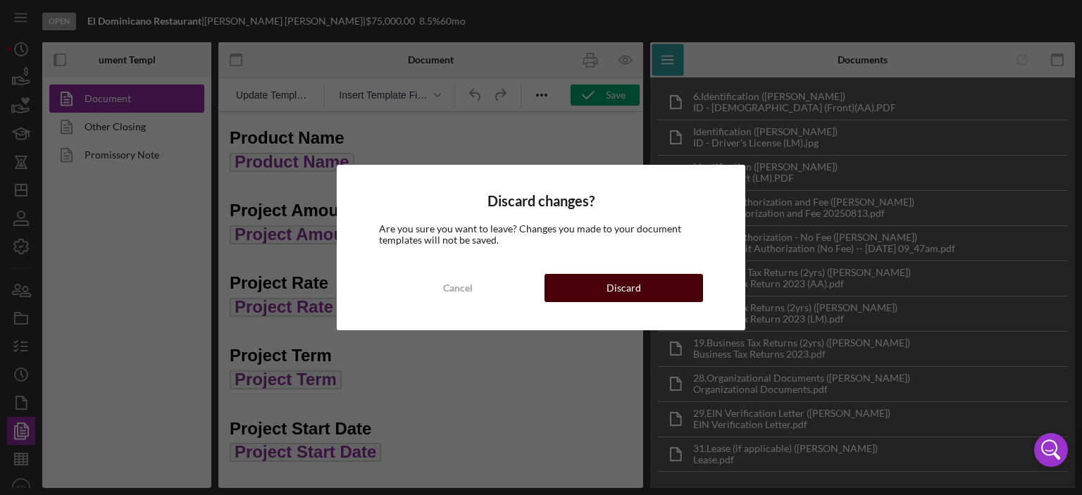
click at [605, 293] on button "Discard" at bounding box center [624, 288] width 159 height 28
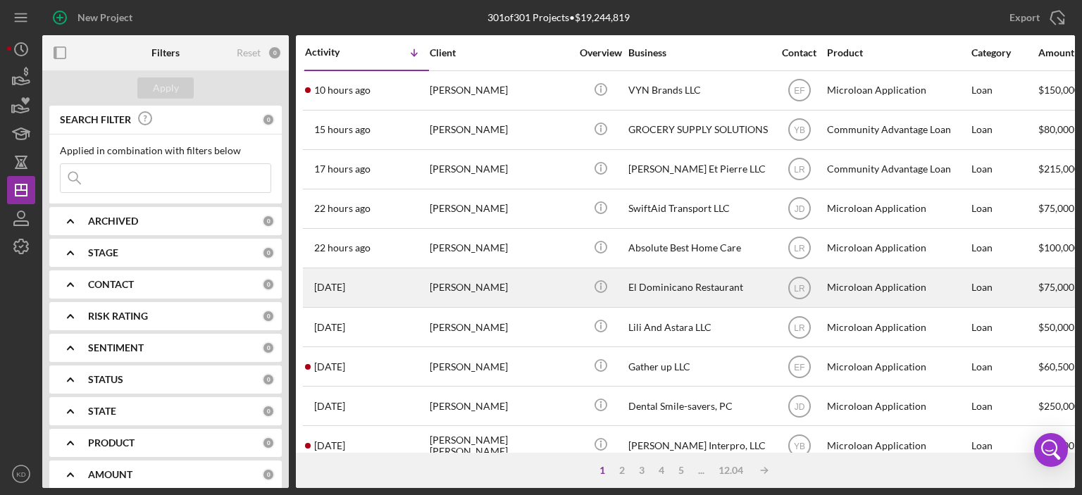
click at [688, 291] on div "El Dominicano Restaurant" at bounding box center [698, 287] width 141 height 37
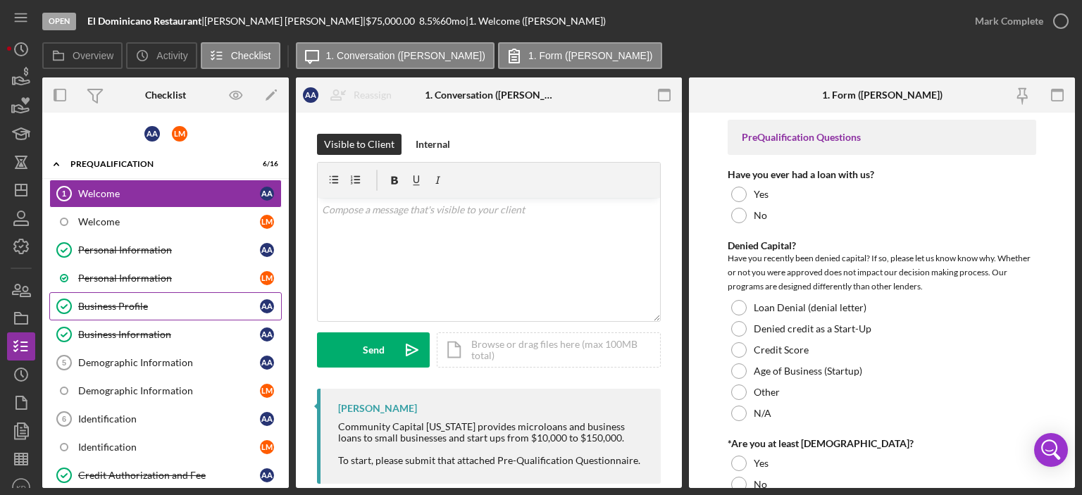
click at [151, 305] on div "Business Profile" at bounding box center [169, 306] width 182 height 11
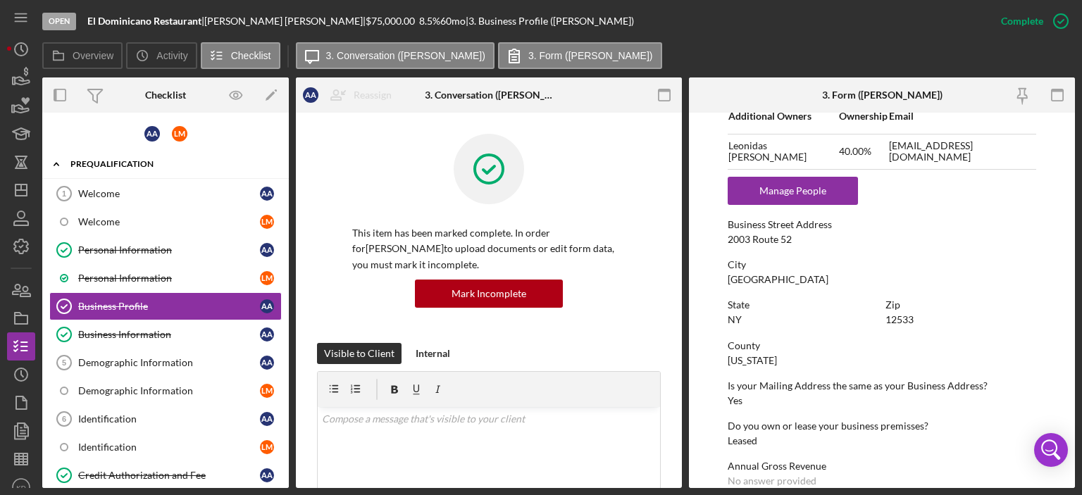
click at [57, 165] on icon "Icon/Expander" at bounding box center [56, 164] width 28 height 28
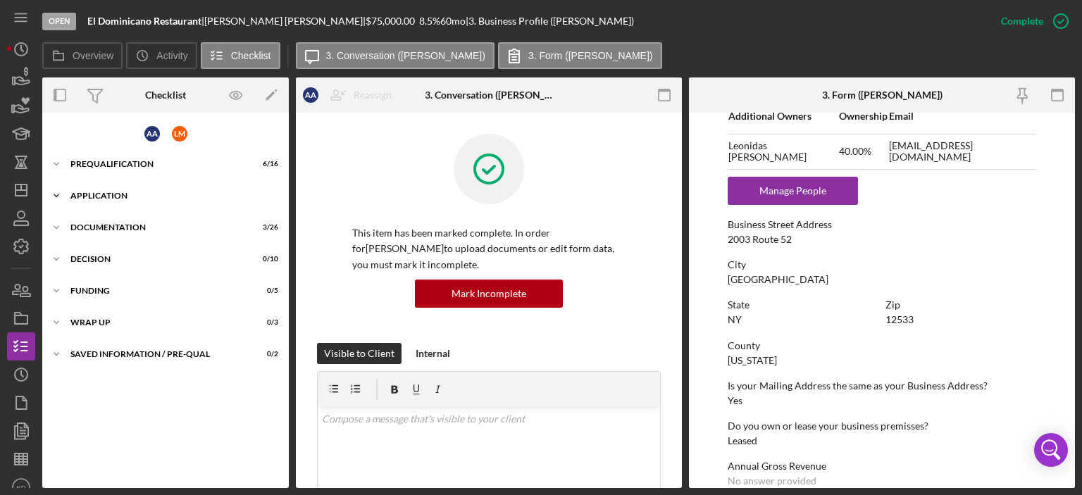
click at [58, 166] on polyline at bounding box center [56, 164] width 4 height 3
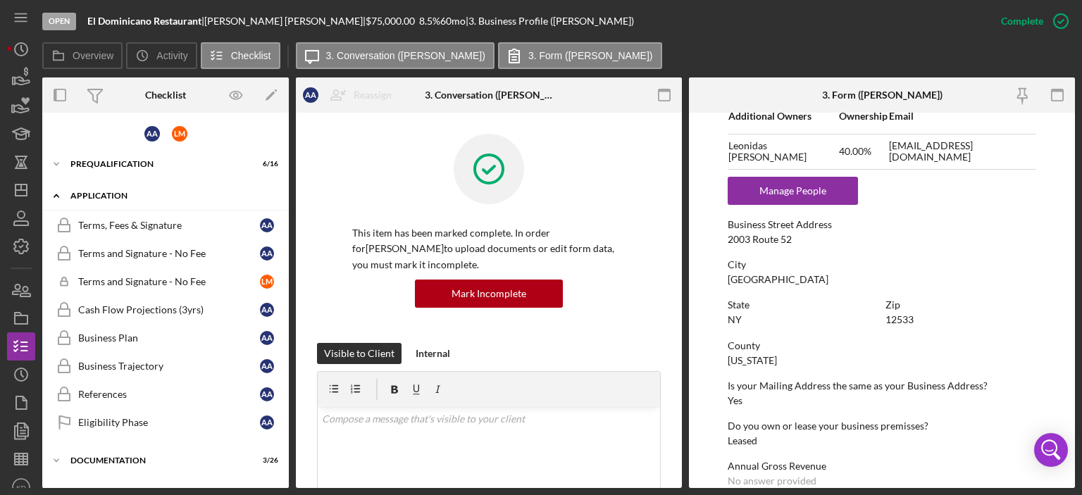
click at [55, 197] on icon "Icon/Expander" at bounding box center [56, 196] width 28 height 28
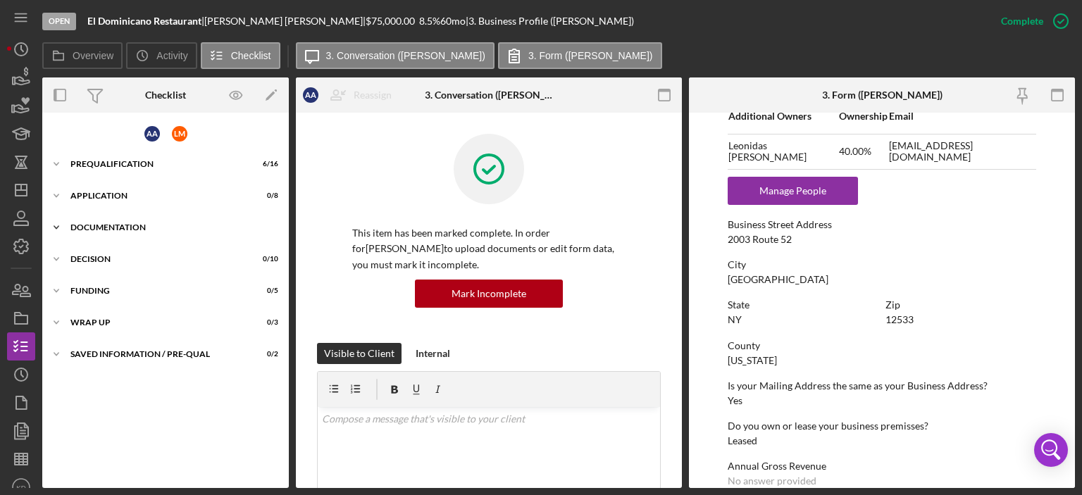
click at [56, 225] on icon "Icon/Expander" at bounding box center [56, 227] width 28 height 28
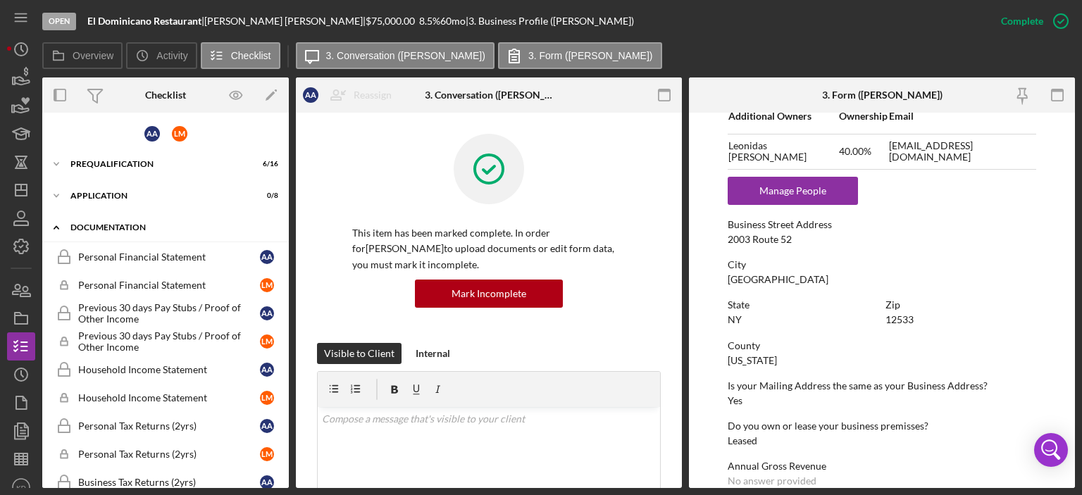
click at [56, 222] on icon "Icon/Expander" at bounding box center [56, 227] width 28 height 28
